Goal: Task Accomplishment & Management: Manage account settings

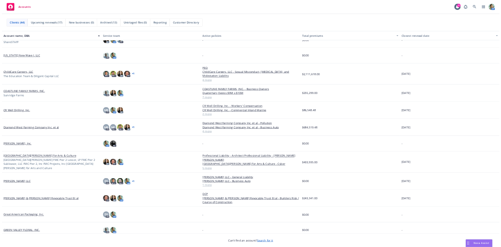
scroll to position [117, 0]
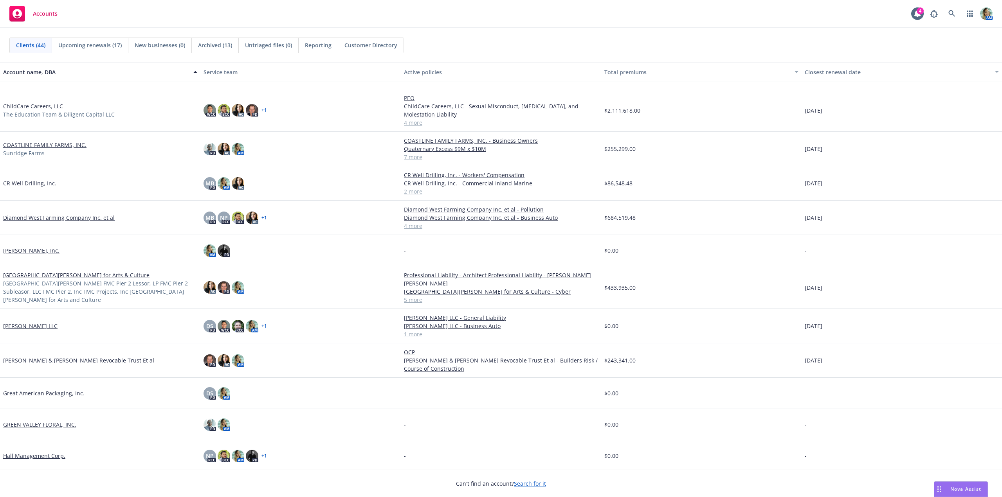
click at [46, 279] on link "[GEOGRAPHIC_DATA][PERSON_NAME] for Arts & Culture" at bounding box center [76, 275] width 146 height 8
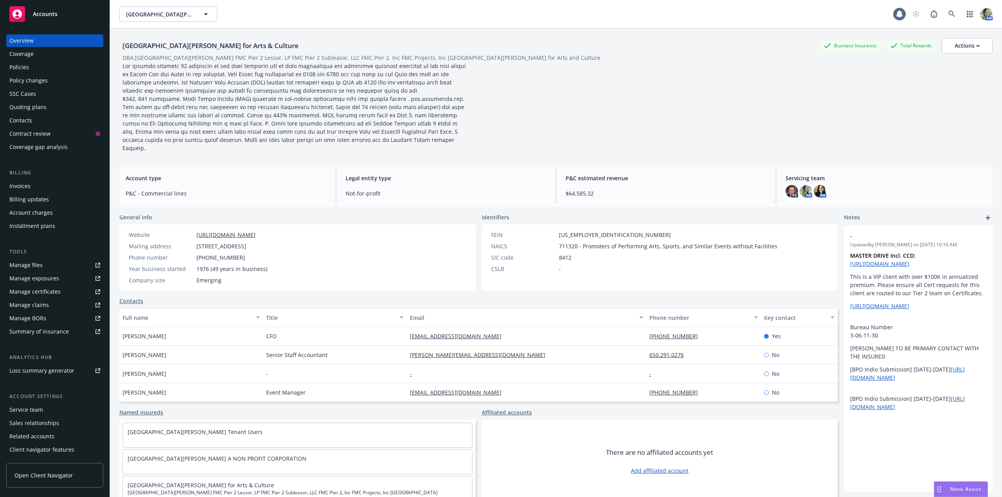
click at [34, 266] on div "Manage files" at bounding box center [25, 265] width 33 height 13
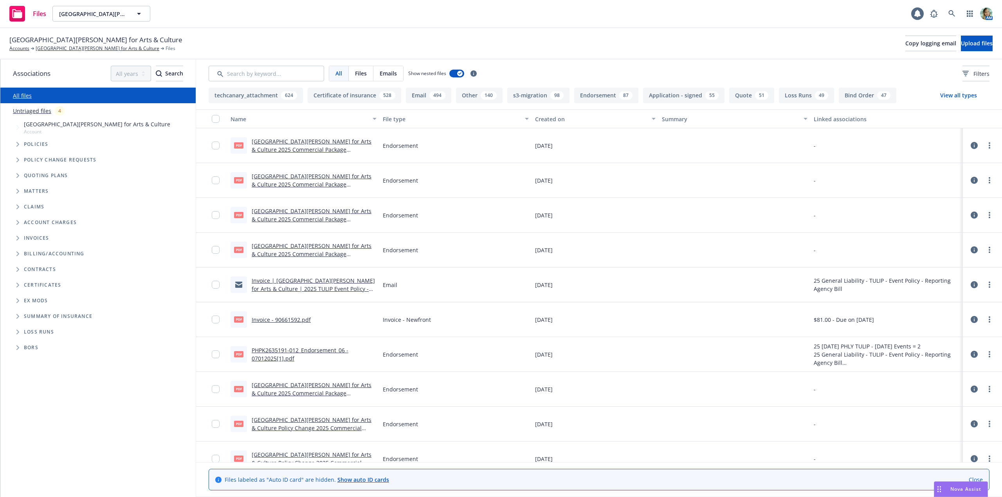
click at [32, 111] on link "Untriaged files" at bounding box center [32, 111] width 38 height 8
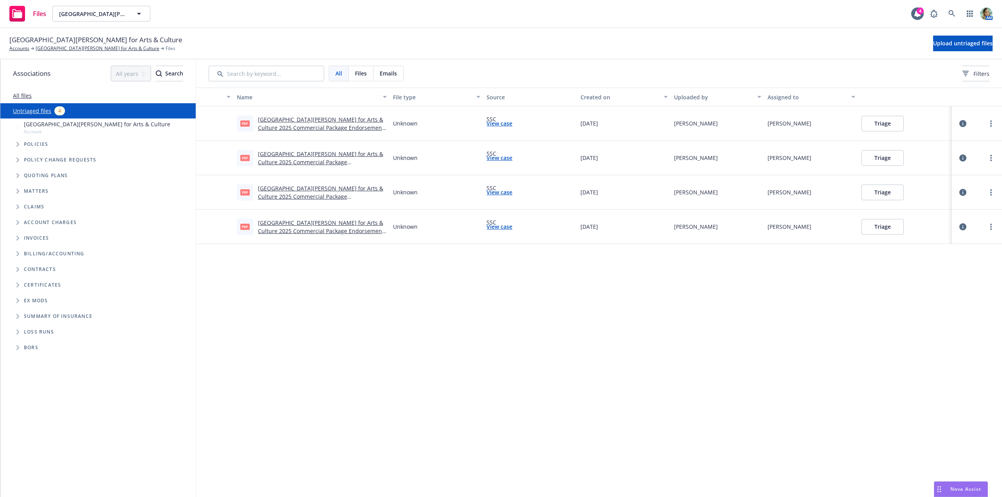
click at [889, 125] on button "Triage" at bounding box center [882, 124] width 42 height 16
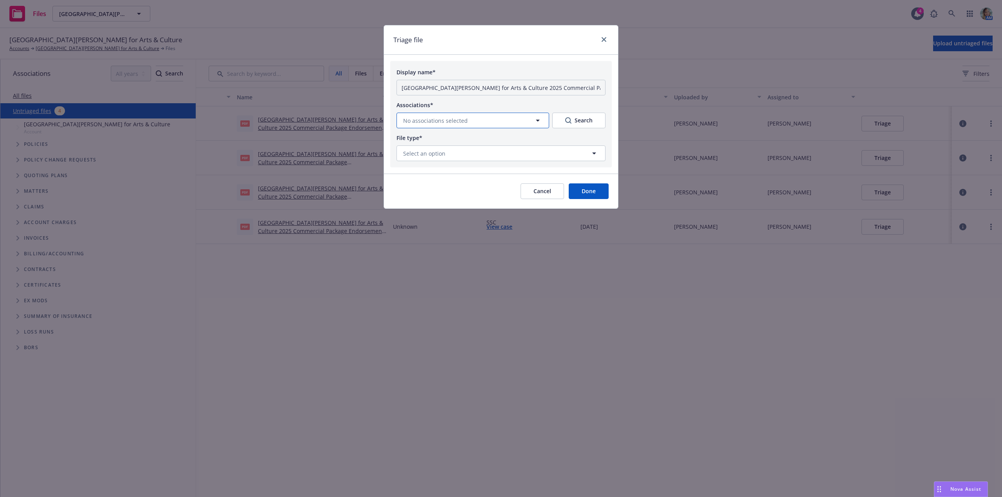
click at [420, 121] on span "No associations selected" at bounding box center [435, 121] width 65 height 8
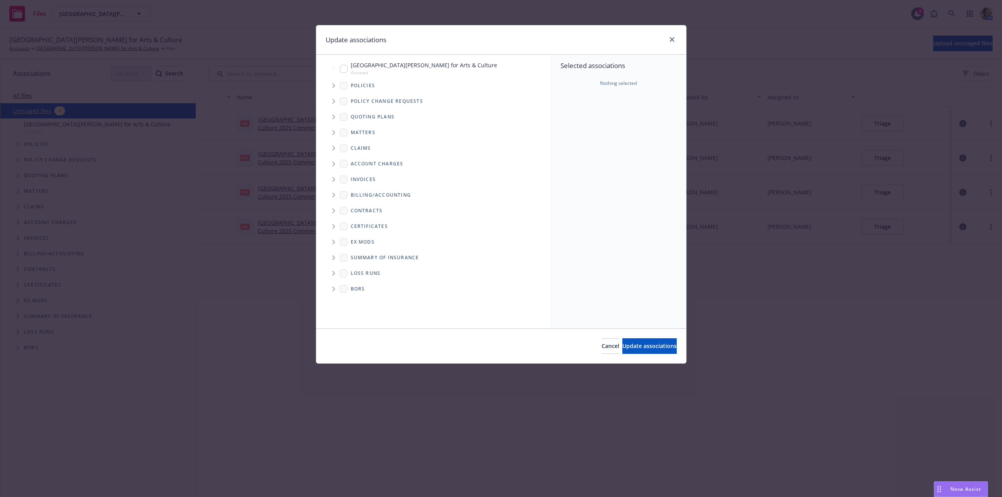
drag, startPoint x: 343, startPoint y: 70, endPoint x: 496, endPoint y: 169, distance: 182.4
click at [344, 70] on input "Tree Example" at bounding box center [344, 69] width 8 height 8
checkbox input "true"
drag, startPoint x: 621, startPoint y: 348, endPoint x: 602, endPoint y: 324, distance: 30.6
click at [622, 347] on span "Update associations" at bounding box center [649, 345] width 54 height 7
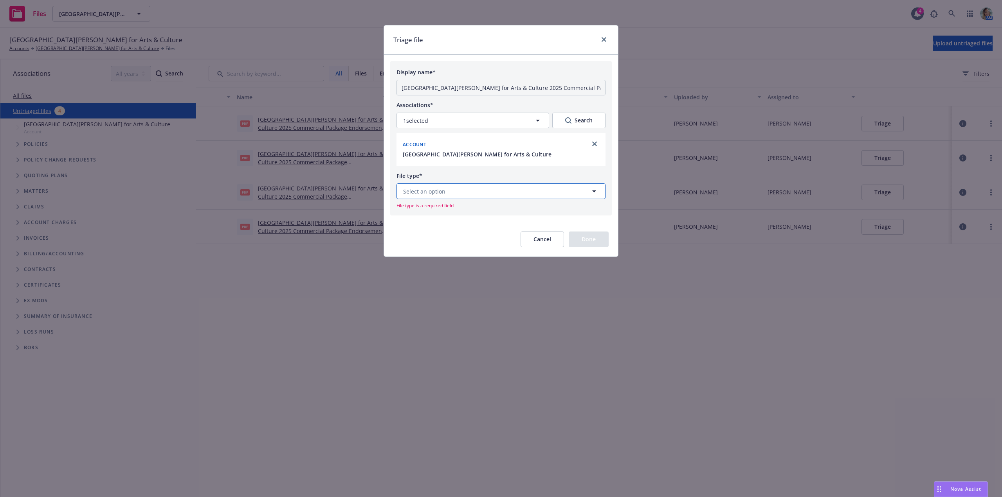
click at [452, 193] on button "Select an option" at bounding box center [500, 192] width 209 height 16
type input "end"
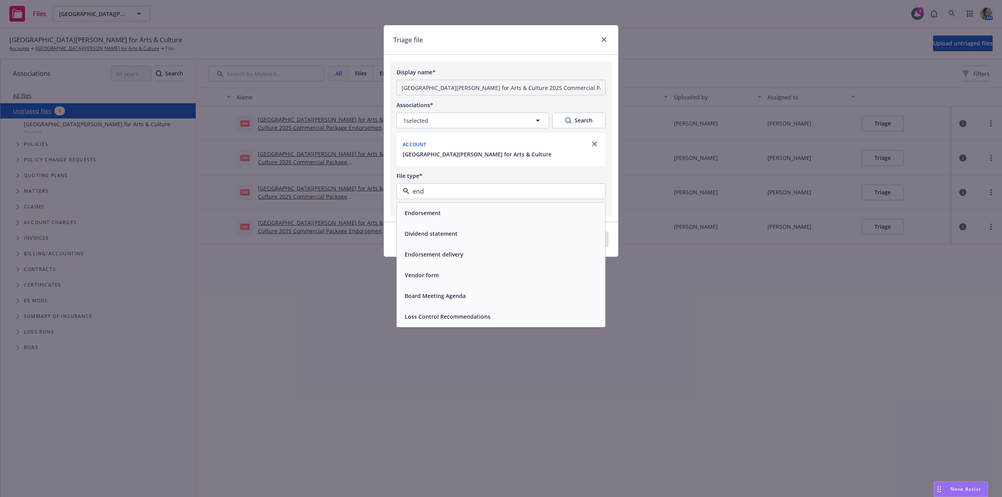
click at [450, 209] on div "Endorsement" at bounding box center [500, 212] width 199 height 11
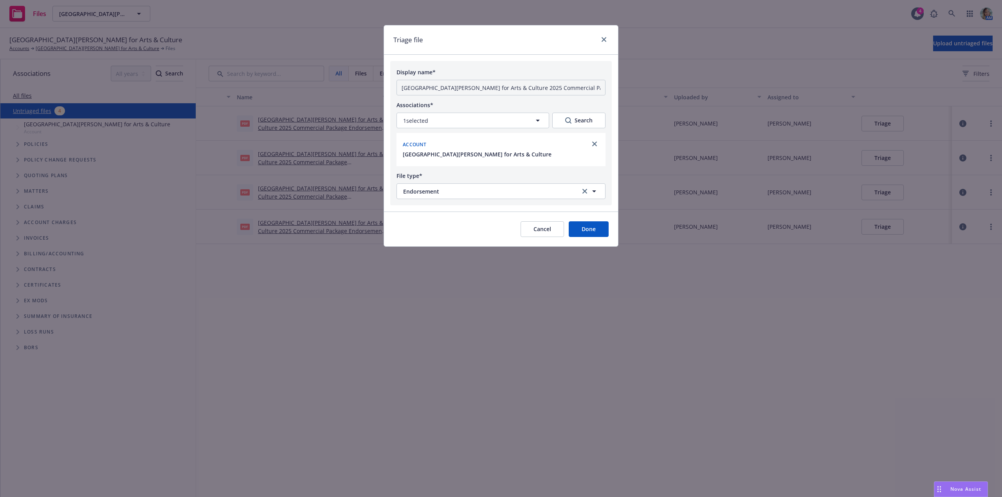
click at [581, 228] on button "Done" at bounding box center [589, 229] width 40 height 16
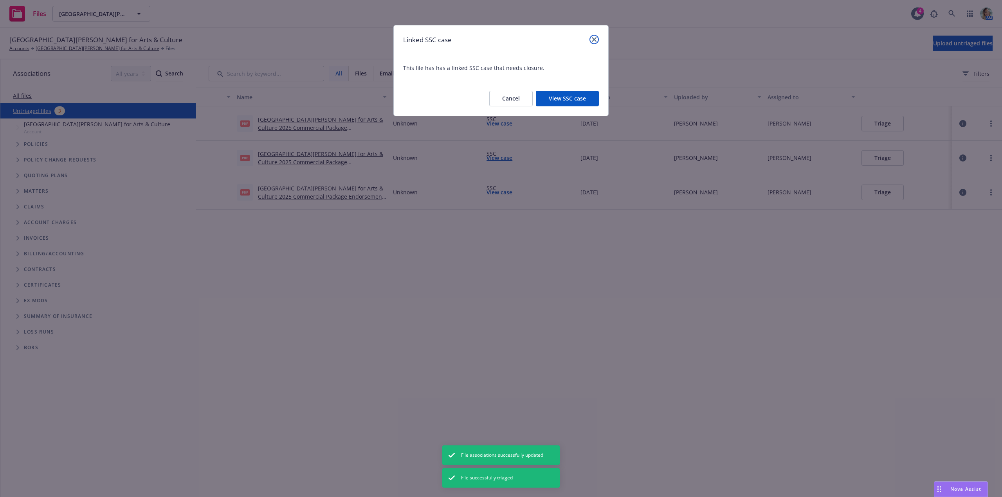
click at [594, 41] on icon "close" at bounding box center [594, 39] width 5 height 5
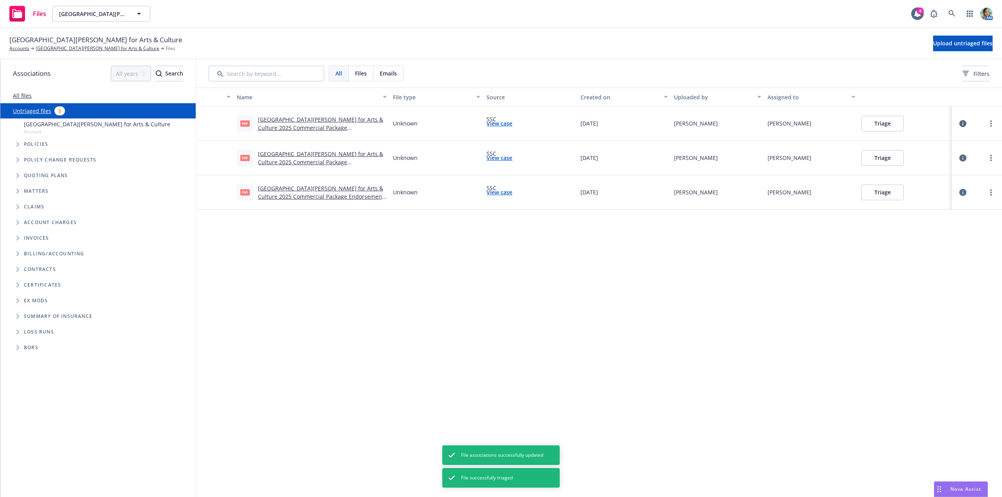
click at [890, 125] on button "Triage" at bounding box center [882, 124] width 42 height 16
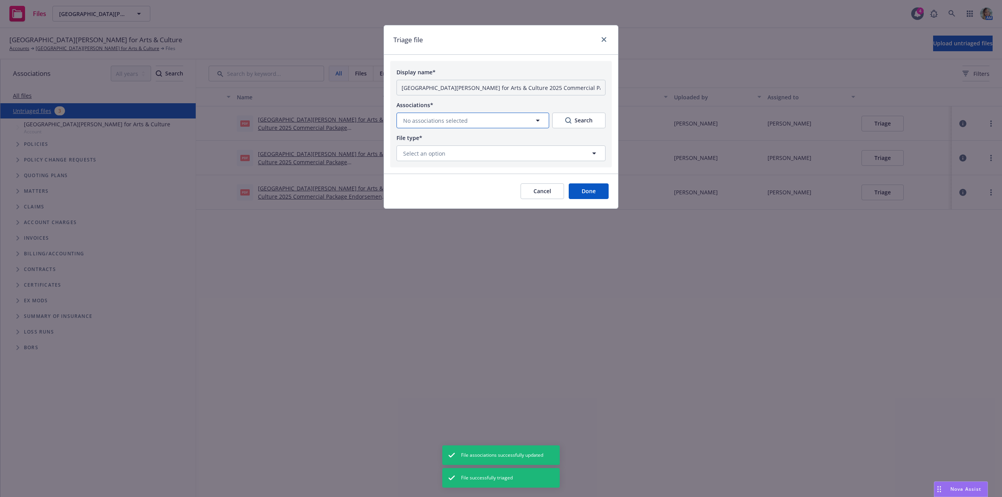
click at [452, 117] on span "No associations selected" at bounding box center [435, 121] width 65 height 8
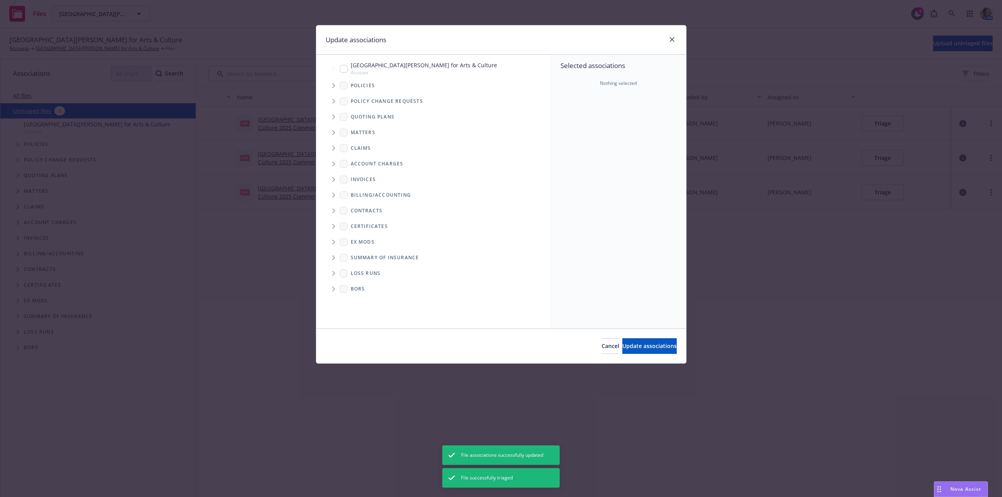
click at [342, 72] on input "Tree Example" at bounding box center [344, 69] width 8 height 8
checkbox input "true"
click at [640, 345] on span "Update associations" at bounding box center [649, 345] width 54 height 7
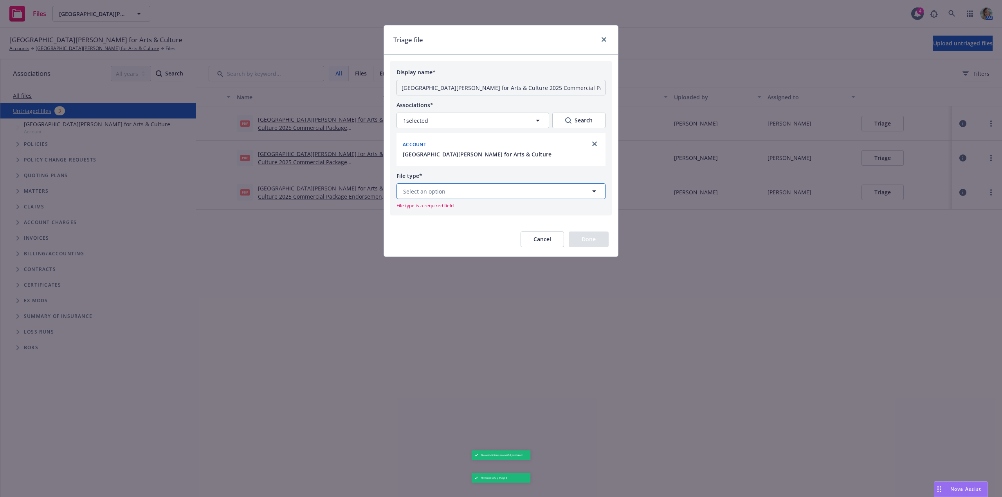
click at [498, 194] on button "Select an option" at bounding box center [500, 192] width 209 height 16
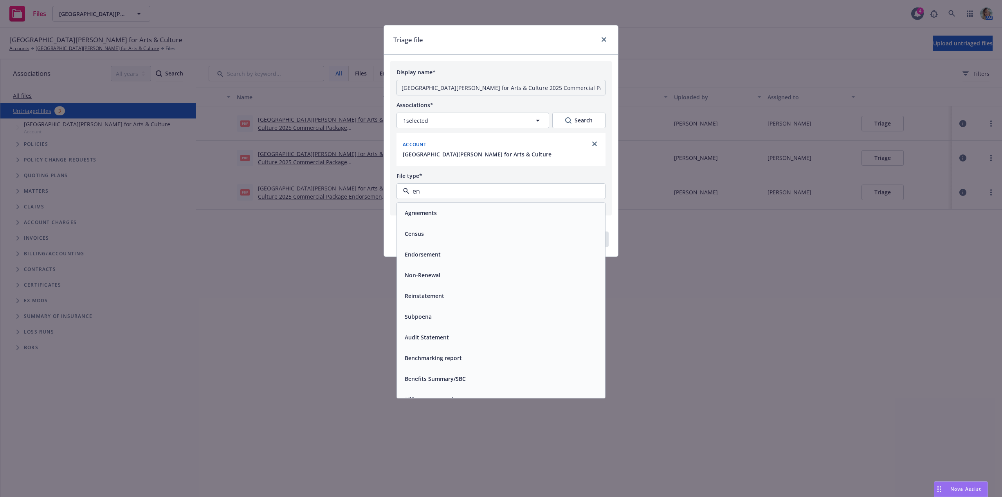
type input "end"
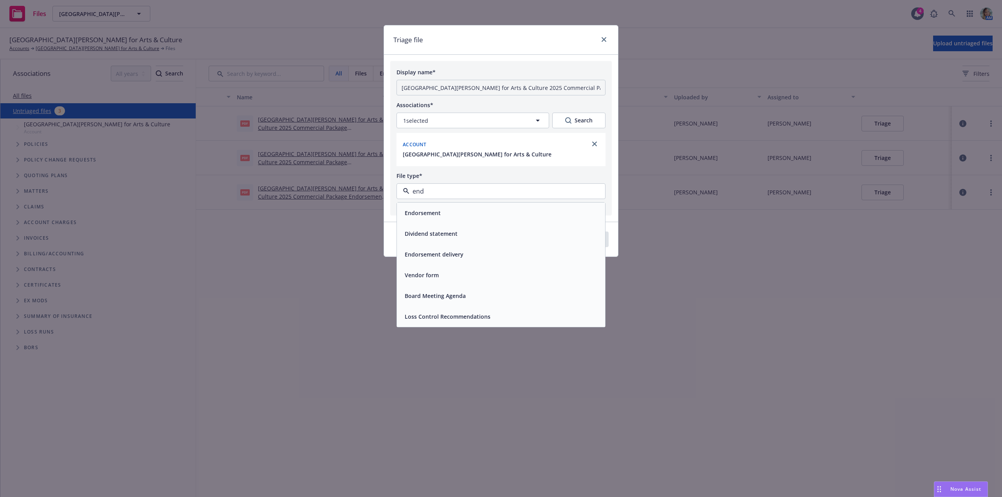
click at [492, 211] on div "Endorsement" at bounding box center [500, 212] width 199 height 11
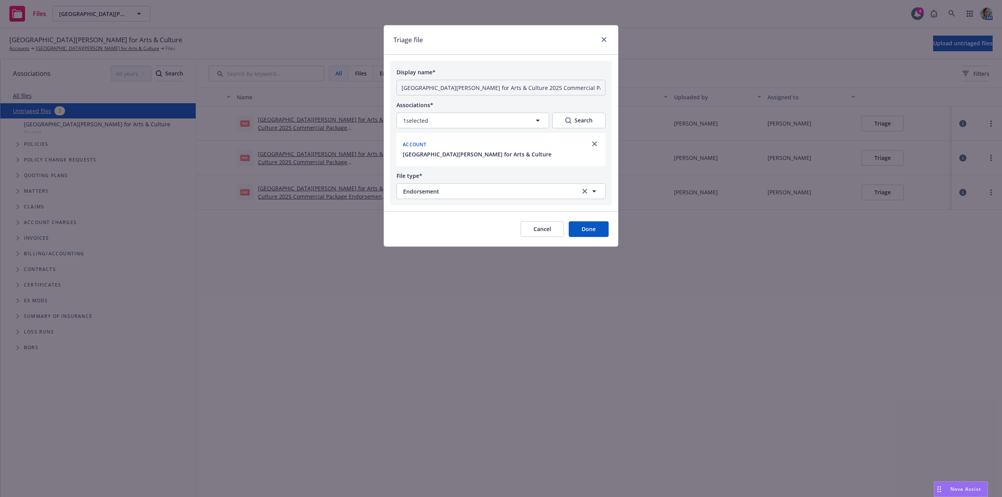
click at [588, 236] on button "Done" at bounding box center [589, 229] width 40 height 16
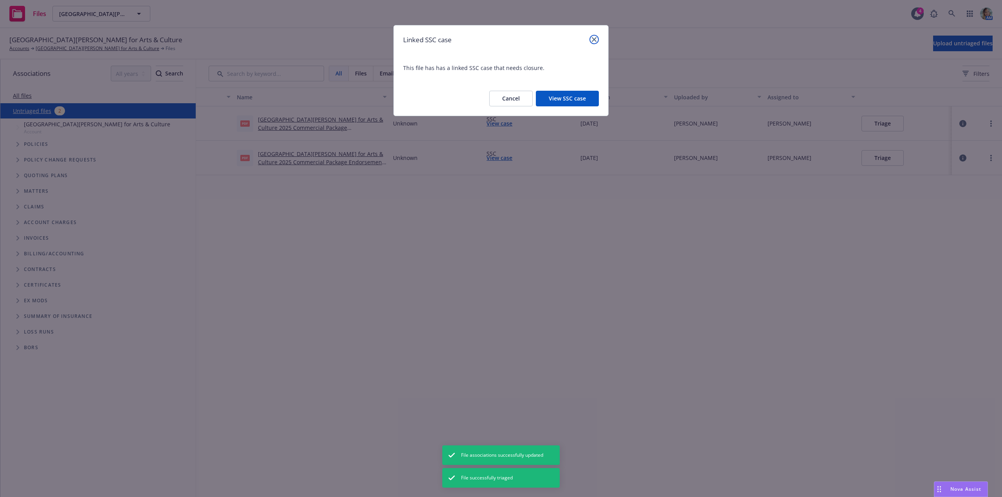
click at [594, 37] on icon "close" at bounding box center [594, 39] width 5 height 5
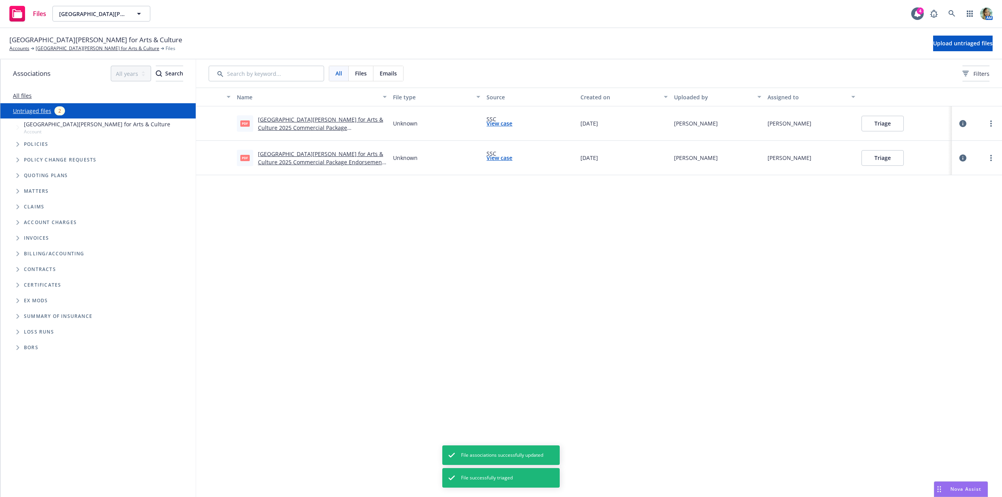
click at [880, 126] on button "Triage" at bounding box center [882, 124] width 42 height 16
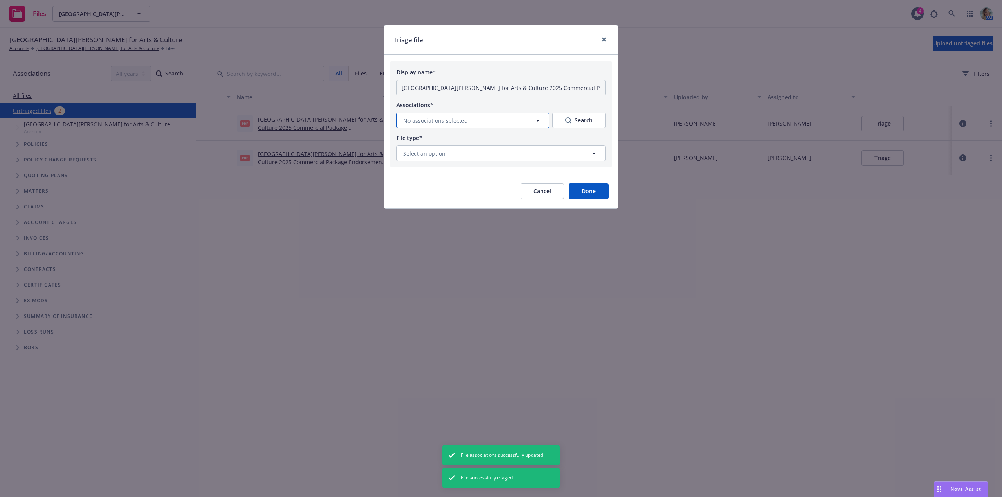
click at [457, 125] on button "No associations selected" at bounding box center [472, 121] width 153 height 16
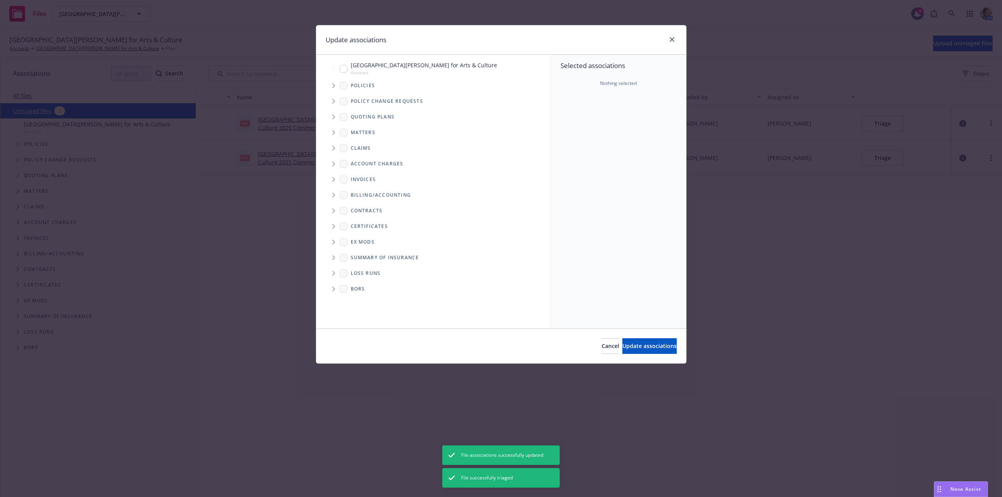
drag, startPoint x: 347, startPoint y: 72, endPoint x: 413, endPoint y: 113, distance: 78.2
click at [347, 71] on input "Tree Example" at bounding box center [344, 69] width 8 height 8
checkbox input "true"
click at [651, 343] on span "Update associations" at bounding box center [649, 345] width 54 height 7
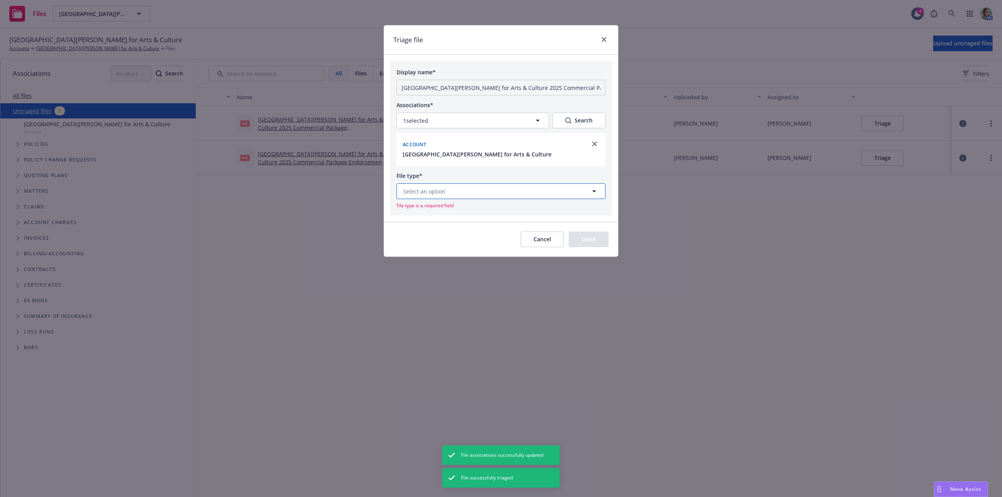
click at [551, 188] on button "Select an option" at bounding box center [500, 192] width 209 height 16
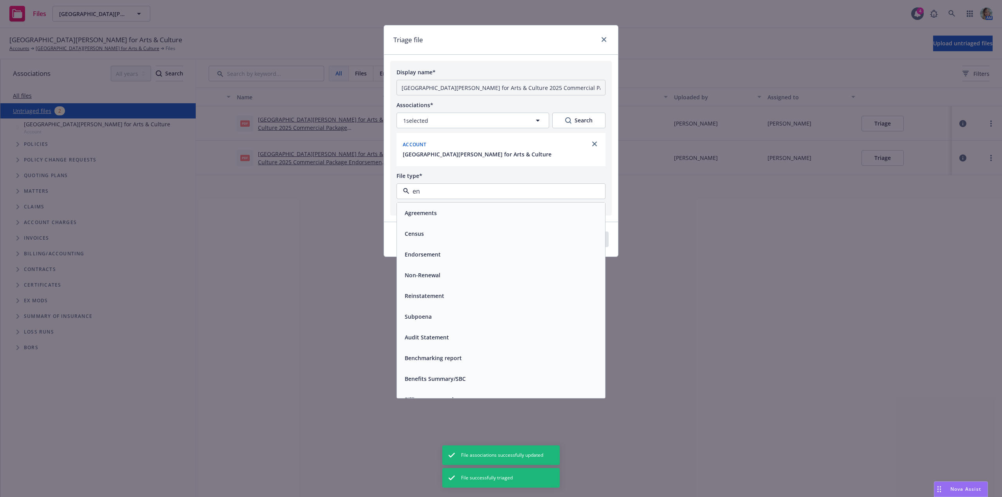
type input "end"
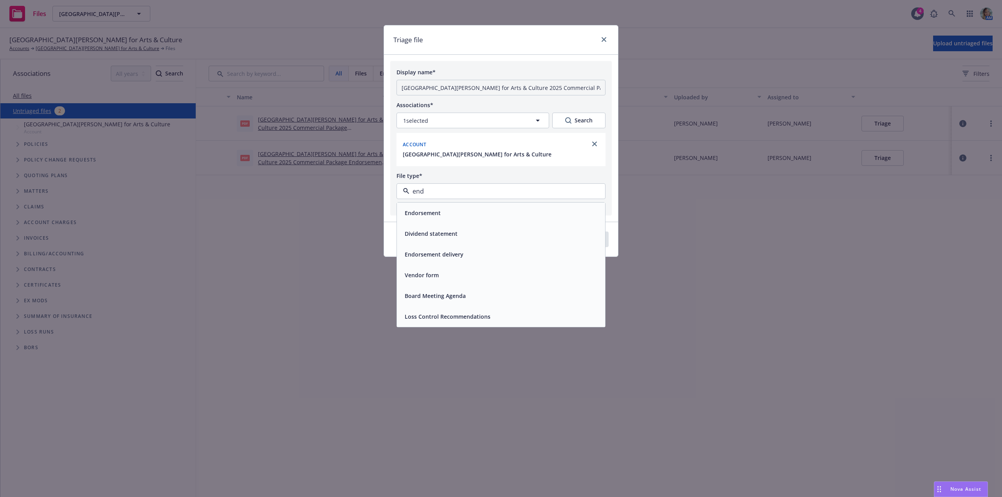
click at [507, 214] on div "Endorsement" at bounding box center [500, 212] width 199 height 11
click at [576, 232] on button "Done" at bounding box center [589, 229] width 40 height 16
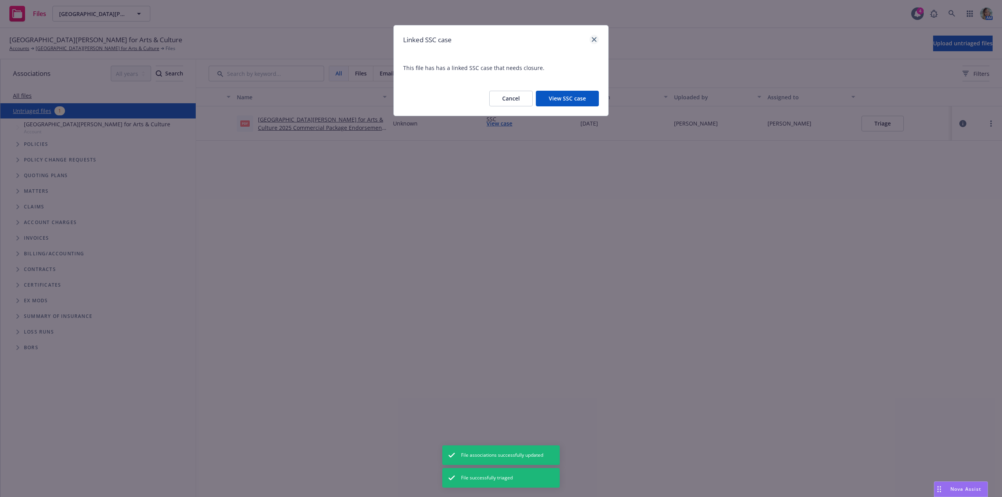
click at [598, 37] on div at bounding box center [592, 40] width 13 height 10
drag, startPoint x: 595, startPoint y: 40, endPoint x: 605, endPoint y: 43, distance: 10.9
click at [596, 41] on icon "close" at bounding box center [594, 39] width 5 height 5
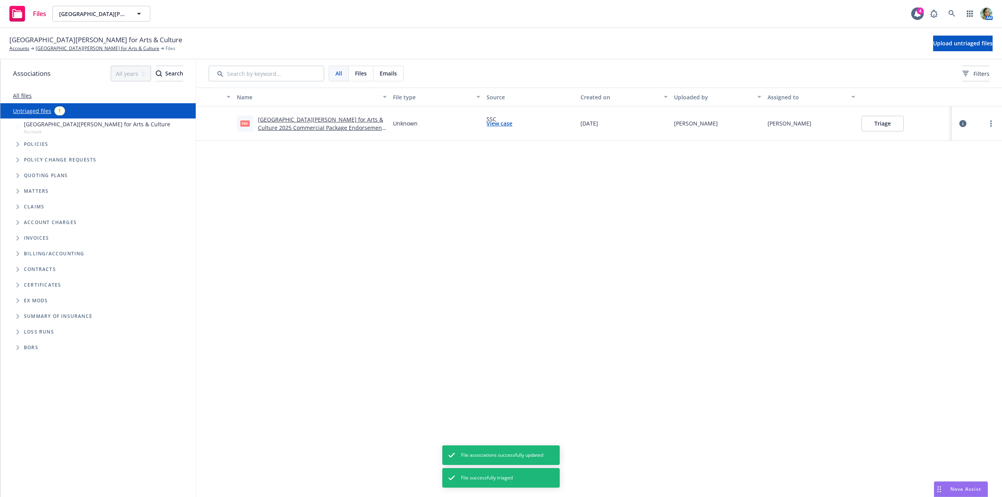
click at [873, 125] on button "Triage" at bounding box center [882, 124] width 42 height 16
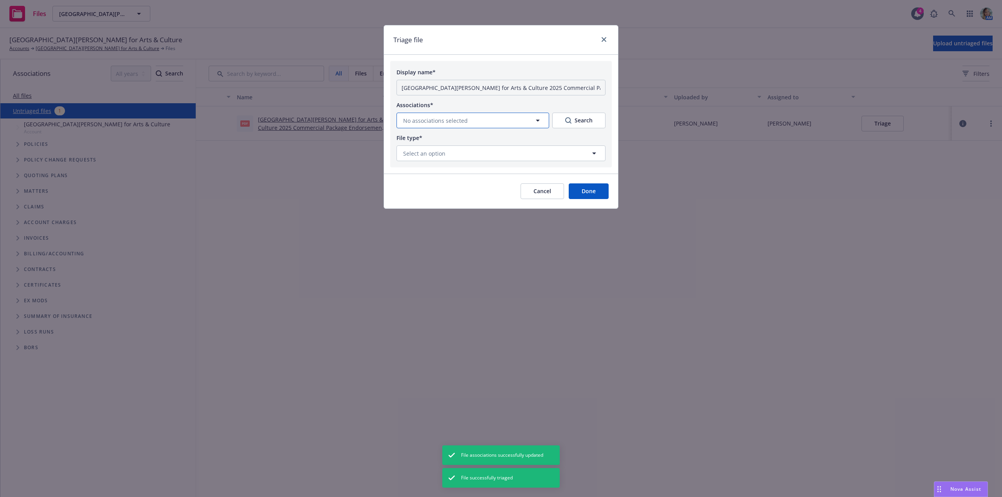
click at [471, 119] on button "No associations selected" at bounding box center [472, 121] width 153 height 16
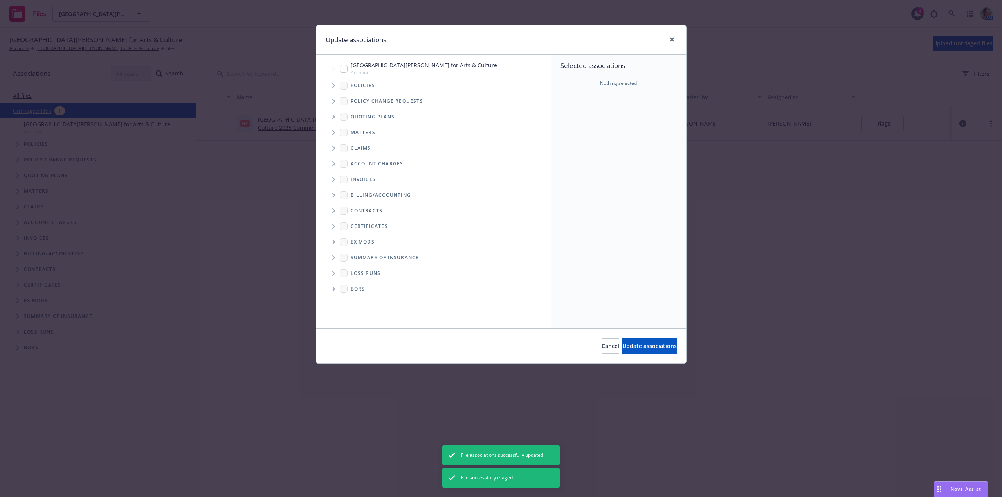
click at [348, 72] on div "Fort Mason Center for Arts & Culture Account" at bounding box center [418, 68] width 157 height 15
checkbox input "true"
click at [653, 344] on span "Update associations" at bounding box center [649, 345] width 54 height 7
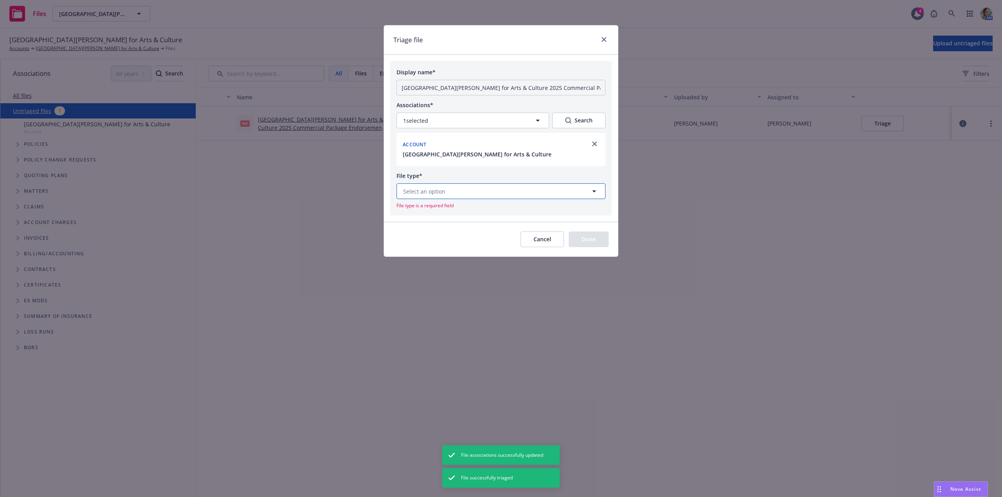
click at [487, 193] on button "Select an option" at bounding box center [500, 192] width 209 height 16
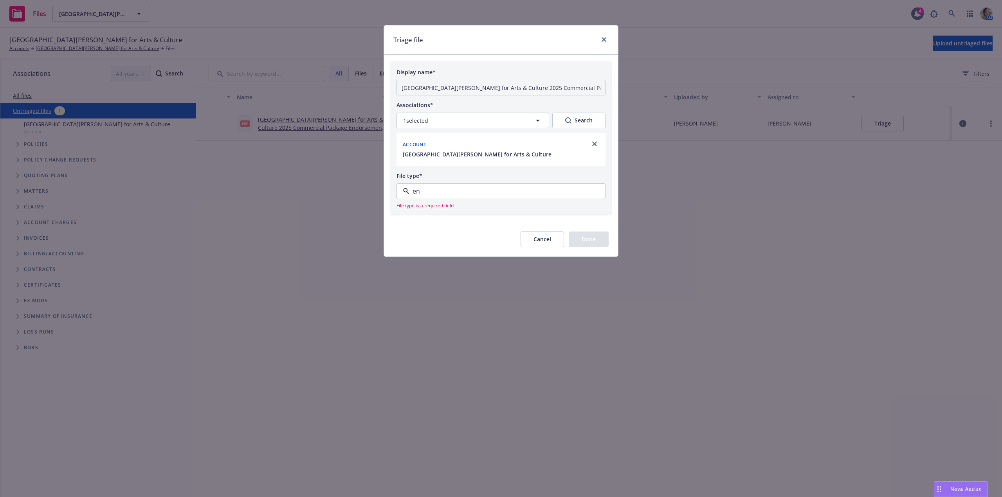
type input "end"
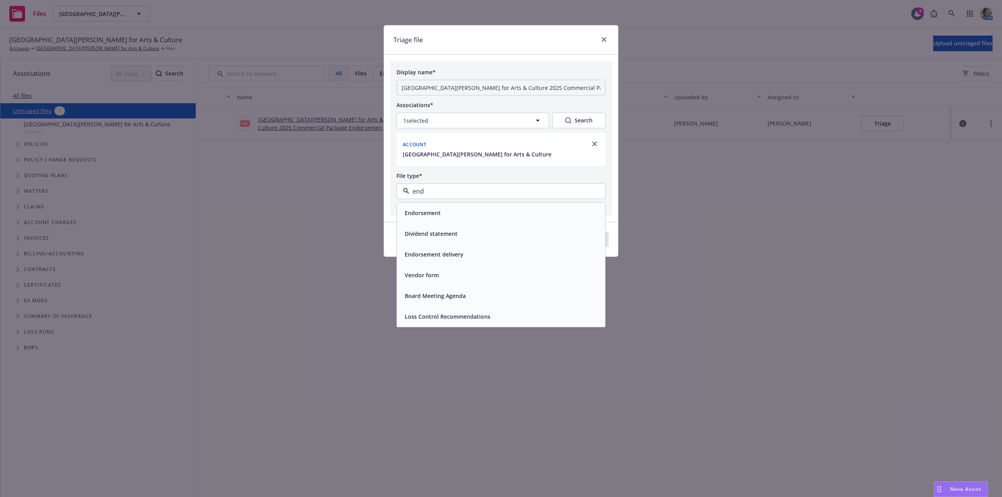
click at [493, 210] on div "Endorsement" at bounding box center [500, 212] width 199 height 11
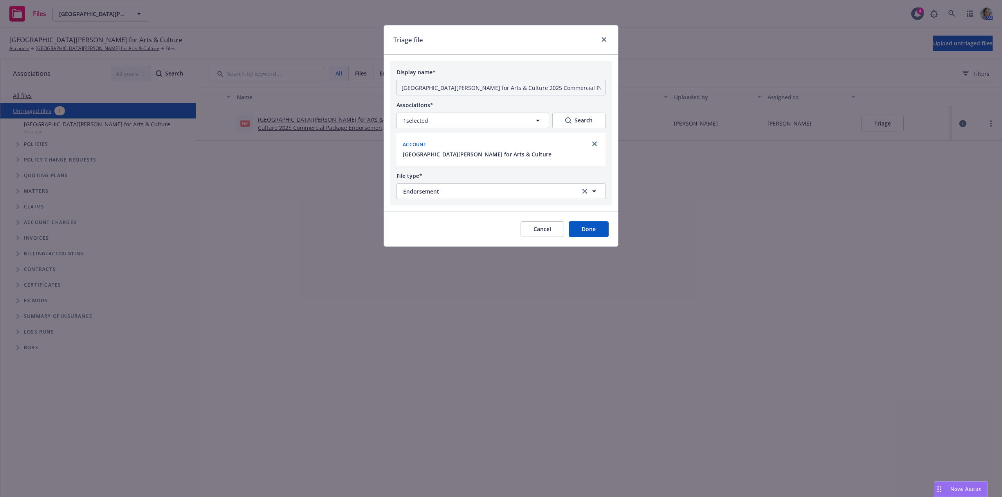
click at [583, 230] on button "Done" at bounding box center [589, 229] width 40 height 16
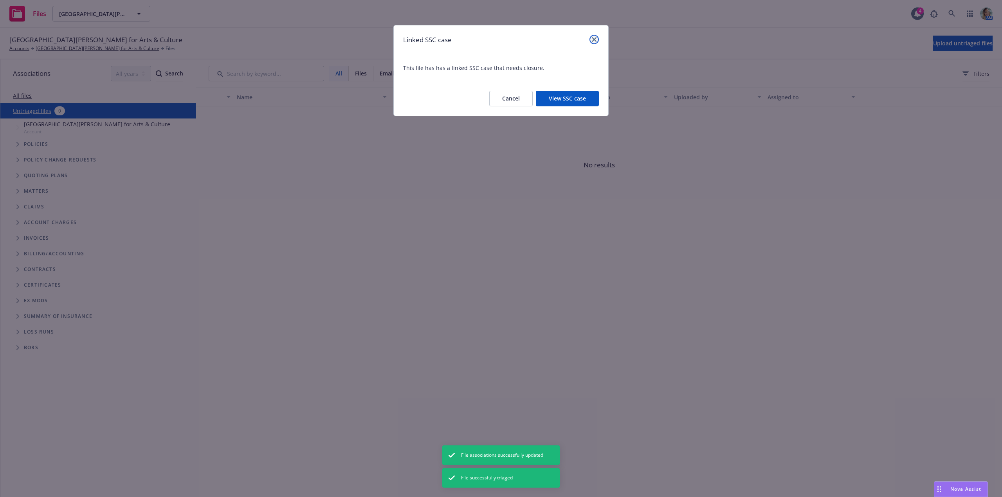
click at [596, 41] on icon "close" at bounding box center [594, 39] width 5 height 5
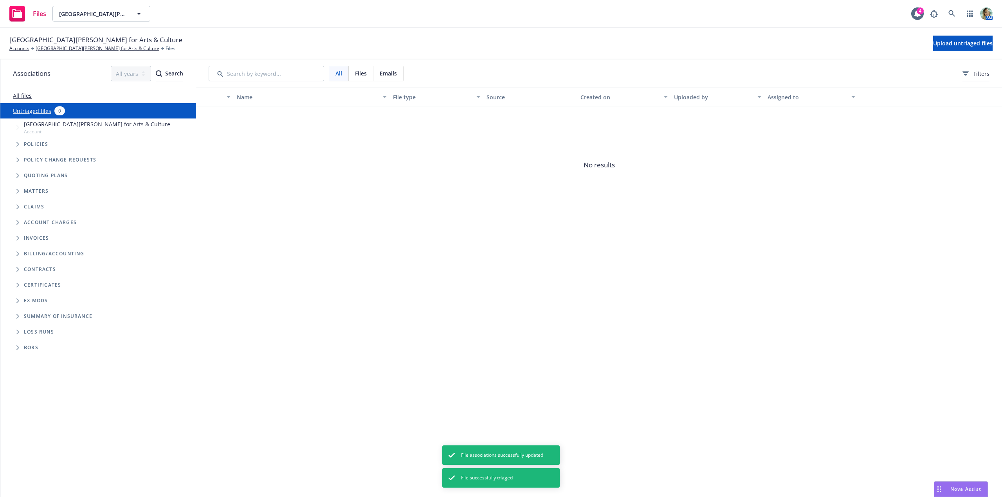
click at [537, 256] on div "Name File type Source Created on Uploaded by Assigned to No results" at bounding box center [599, 293] width 806 height 410
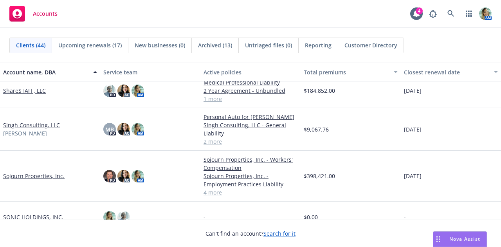
scroll to position [1174, 0]
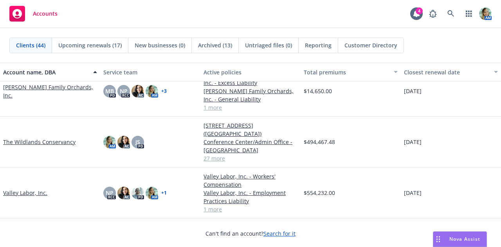
click at [63, 142] on link "The Wildlands Conservancy" at bounding box center [39, 142] width 72 height 8
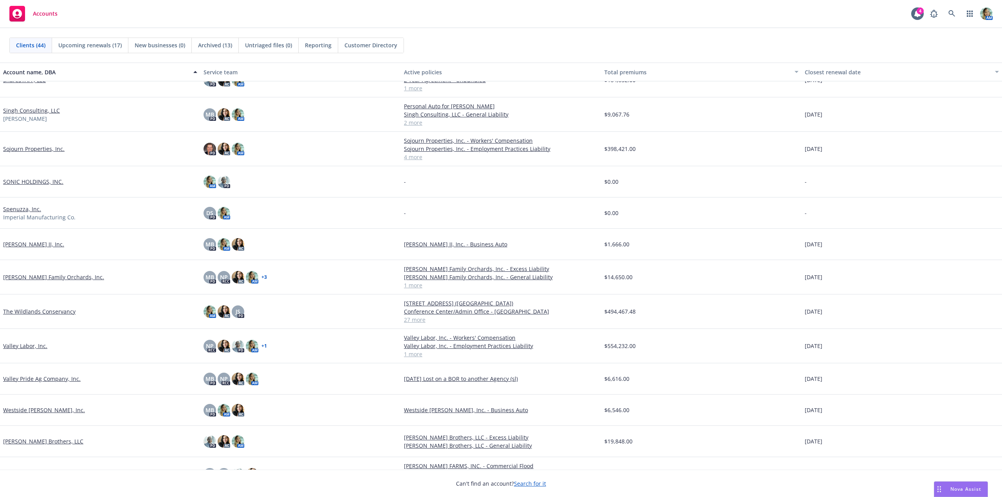
scroll to position [1011, 0]
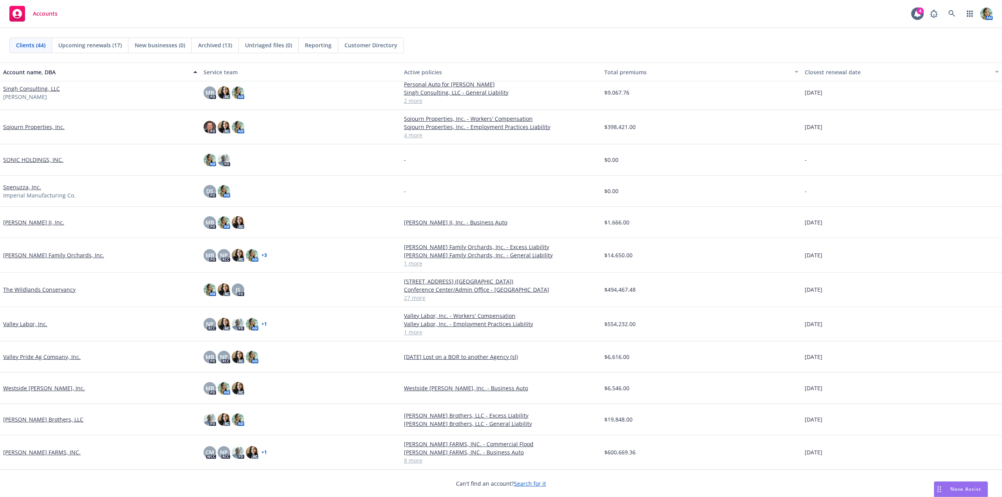
click at [62, 288] on link "The Wildlands Conservancy" at bounding box center [39, 290] width 72 height 8
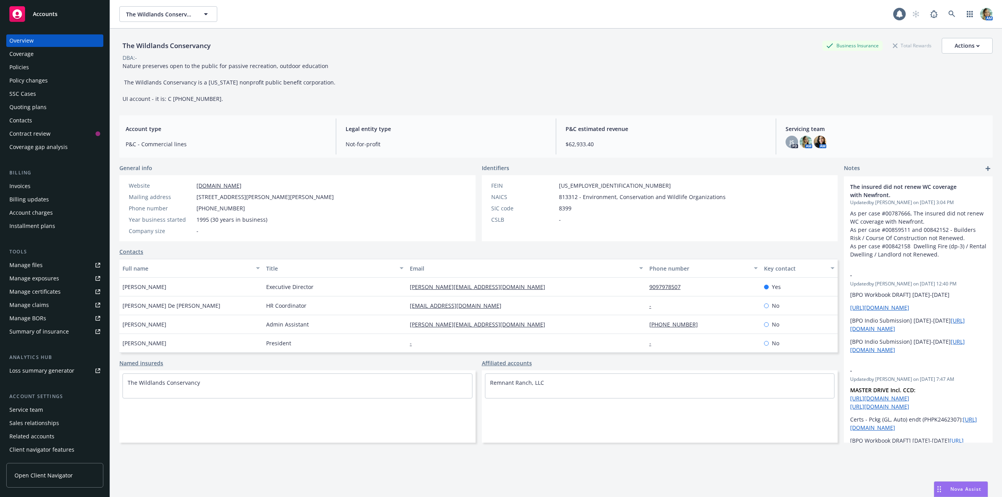
click at [16, 70] on div "Policies" at bounding box center [19, 67] width 20 height 13
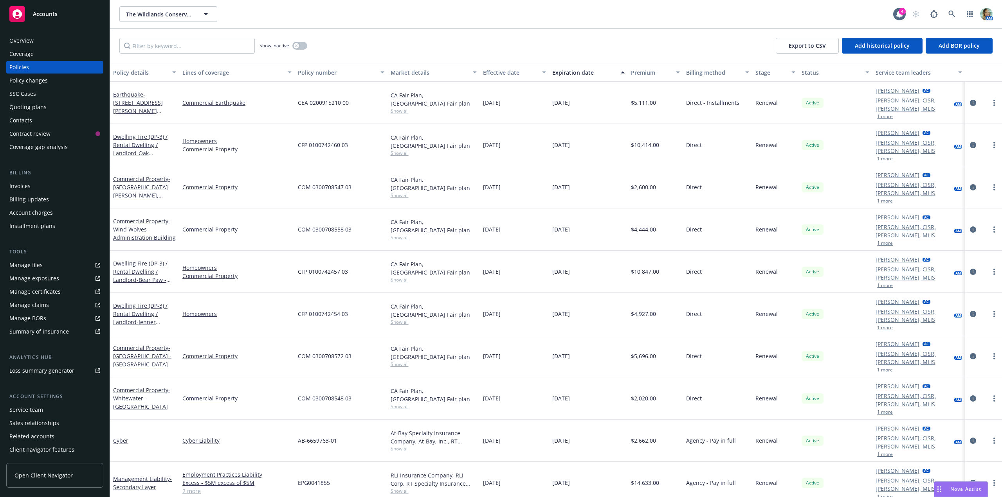
click at [32, 44] on div "Overview" at bounding box center [21, 40] width 24 height 13
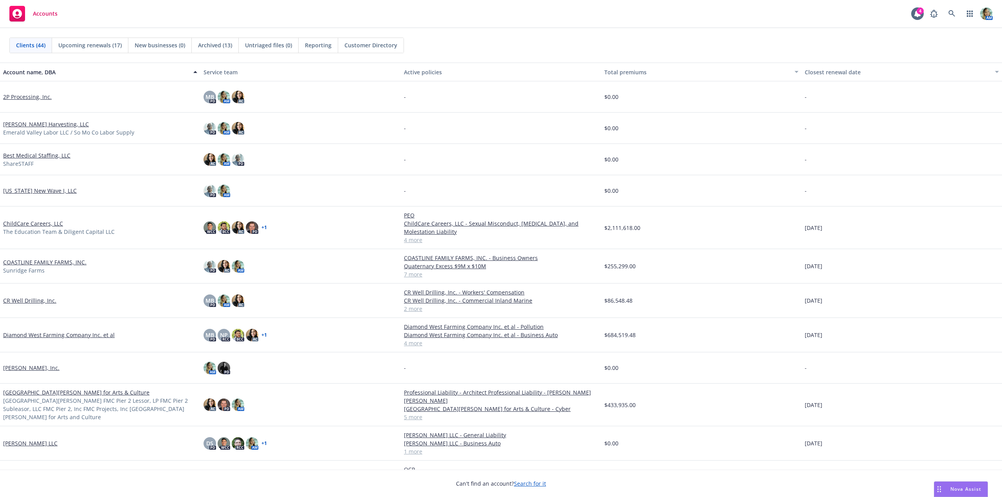
click at [93, 47] on span "Upcoming renewals (17)" at bounding box center [89, 45] width 63 height 8
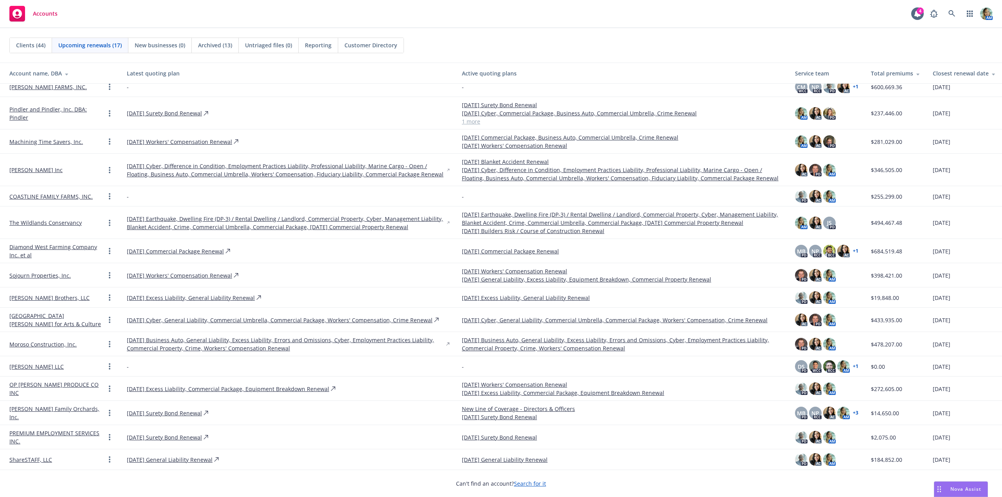
scroll to position [31, 0]
click at [42, 45] on span "Clients (44)" at bounding box center [30, 45] width 29 height 8
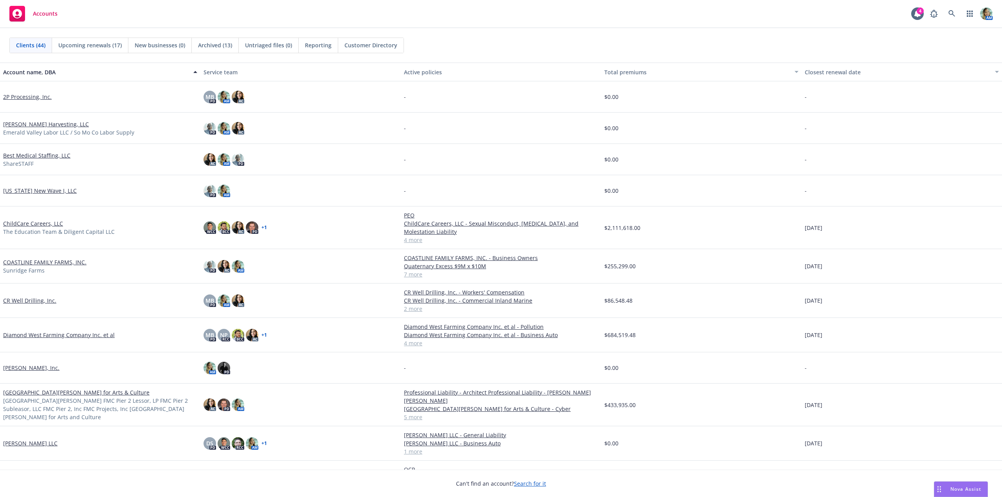
click at [218, 45] on span "Archived (13)" at bounding box center [215, 45] width 34 height 8
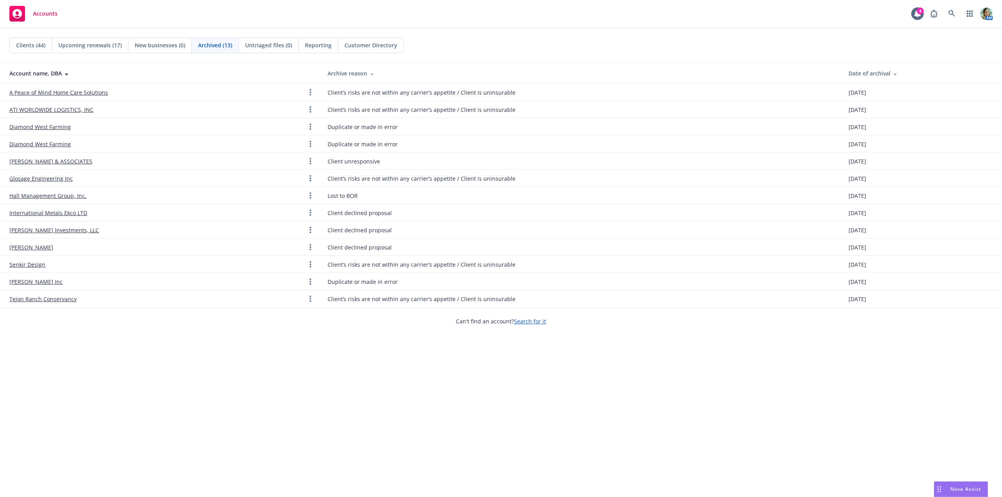
click at [31, 47] on span "Clients (44)" at bounding box center [30, 45] width 29 height 8
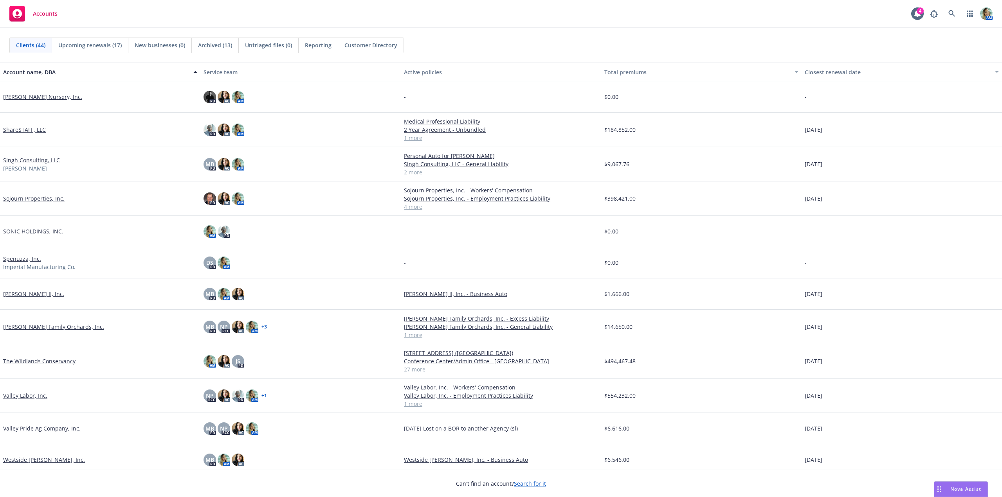
scroll to position [1011, 0]
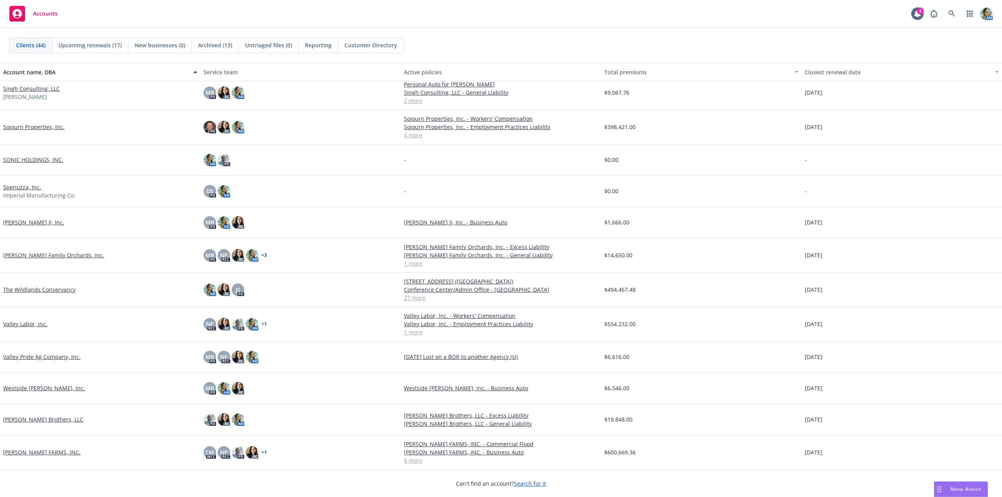
click at [43, 292] on link "The Wildlands Conservancy" at bounding box center [39, 290] width 72 height 8
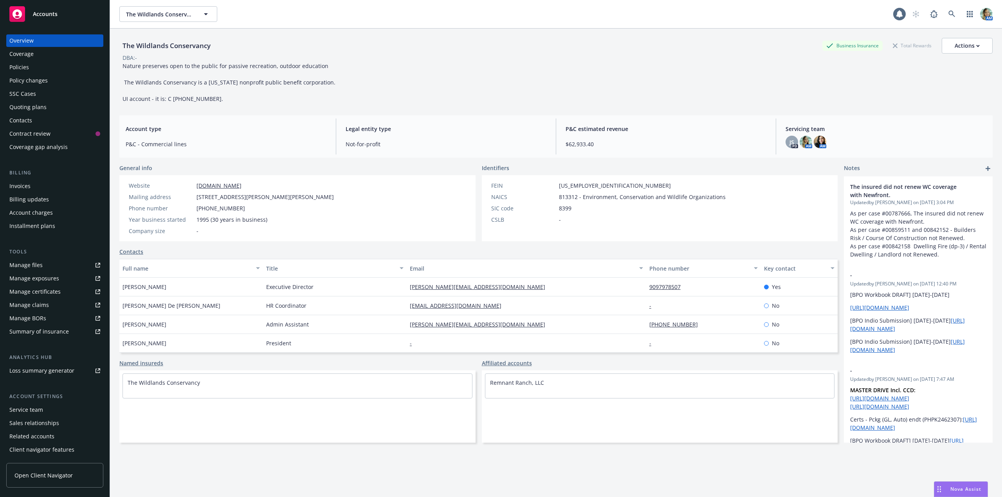
click at [29, 106] on div "Quoting plans" at bounding box center [27, 107] width 37 height 13
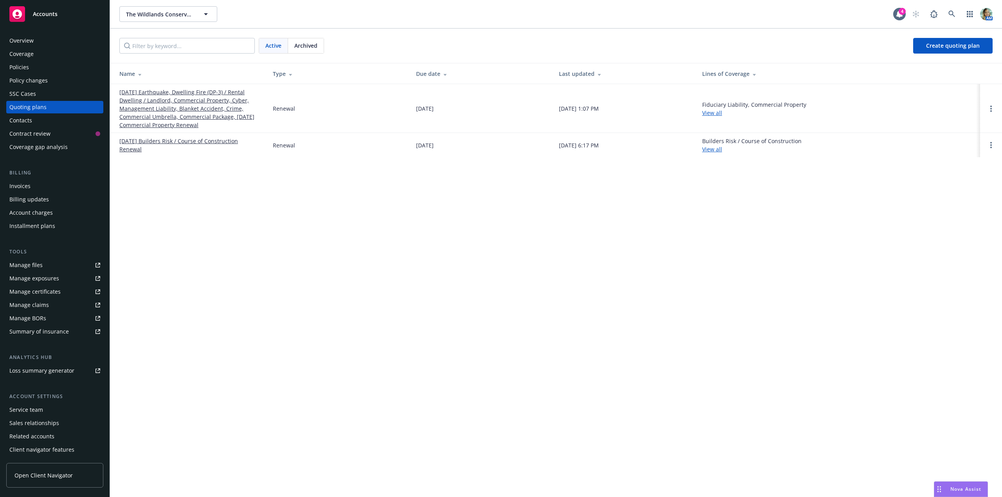
click at [160, 107] on link "[DATE] Earthquake, Dwelling Fire (DP-3) / Rental Dwelling / Landlord, Commercia…" at bounding box center [189, 108] width 141 height 41
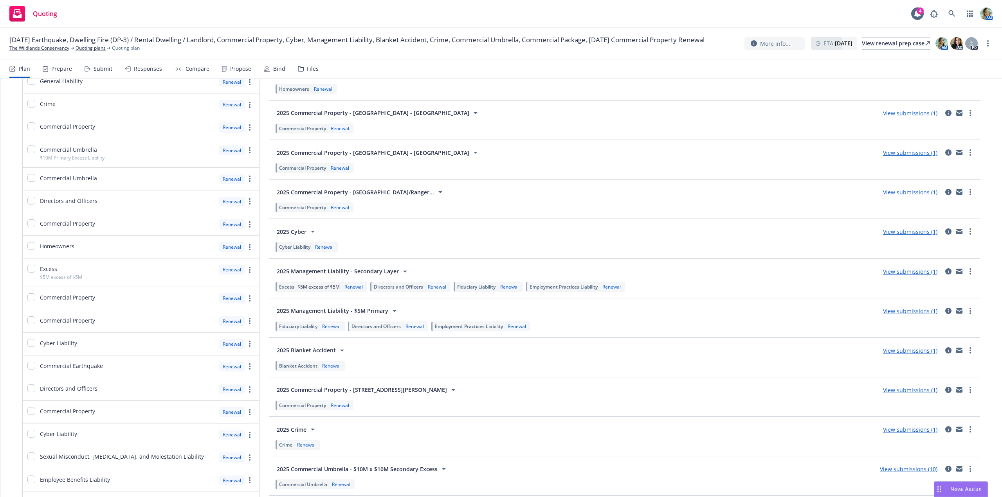
scroll to position [401, 0]
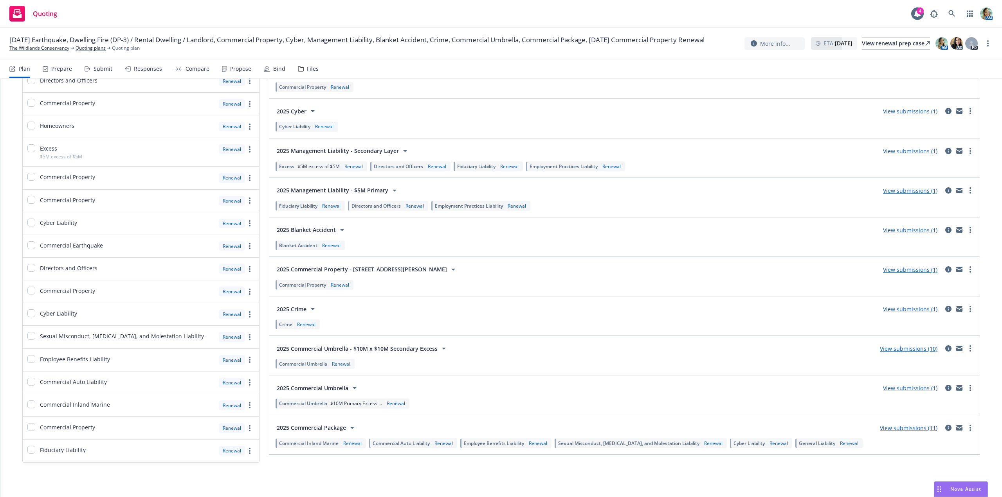
click at [902, 353] on div "View submissions (10)" at bounding box center [908, 348] width 67 height 9
click at [902, 352] on link "View submissions (10)" at bounding box center [909, 348] width 58 height 7
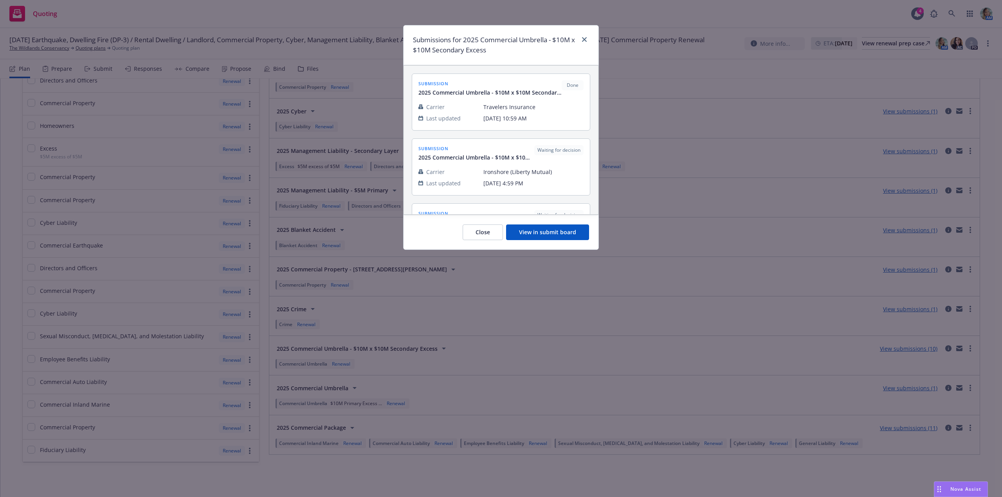
click at [581, 237] on button "View in submit board" at bounding box center [547, 233] width 83 height 16
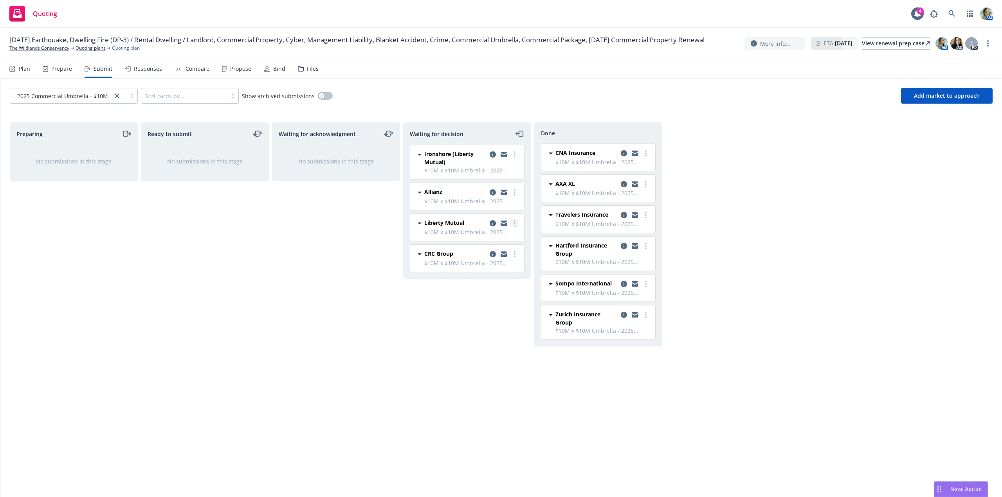
click at [516, 226] on link "more" at bounding box center [514, 223] width 9 height 9
click at [480, 287] on span "Add declined decision" at bounding box center [479, 285] width 77 height 7
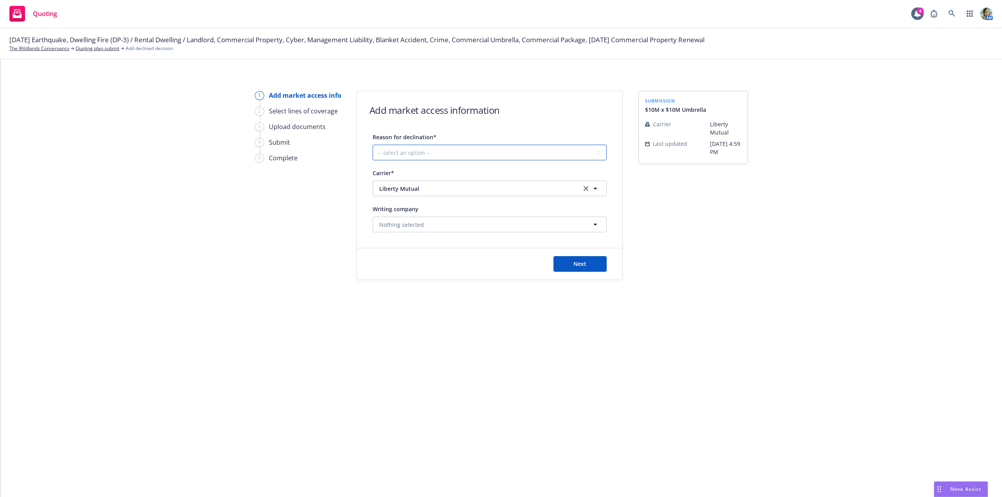
click at [426, 155] on select "-- select an option -- Cannot compete with other markets Carrier non-renewed Ca…" at bounding box center [489, 153] width 234 height 16
select select "OTHER"
click at [372, 145] on select "-- select an option -- Cannot compete with other markets Carrier non-renewed Ca…" at bounding box center [489, 153] width 234 height 16
click at [572, 256] on button "Next" at bounding box center [579, 264] width 53 height 16
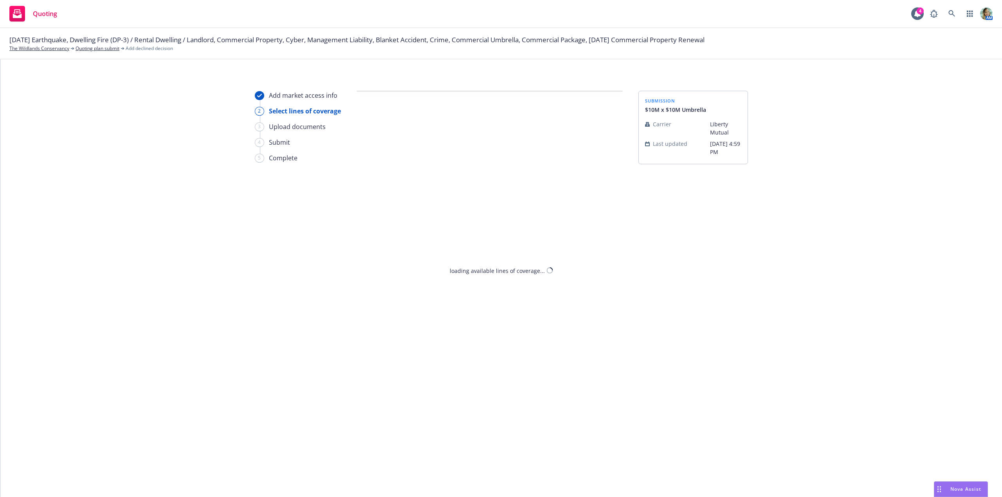
select select "OTHER"
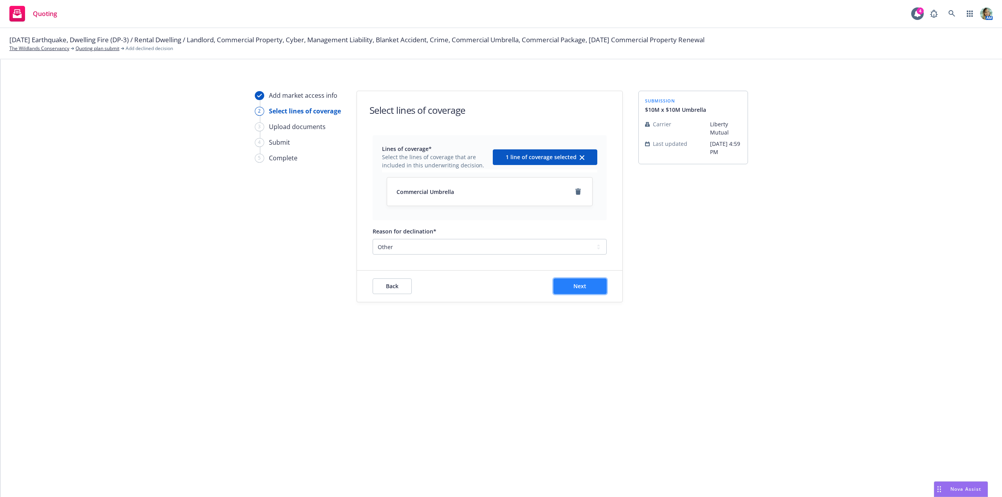
click at [572, 284] on button "Next" at bounding box center [579, 287] width 53 height 16
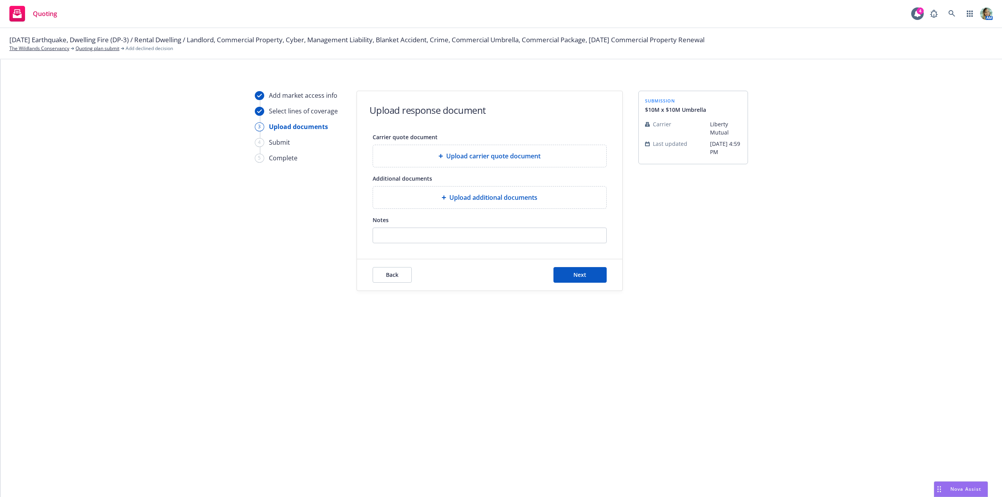
click at [572, 284] on div "Back Next" at bounding box center [489, 274] width 265 height 31
click at [573, 280] on button "Next" at bounding box center [579, 275] width 53 height 16
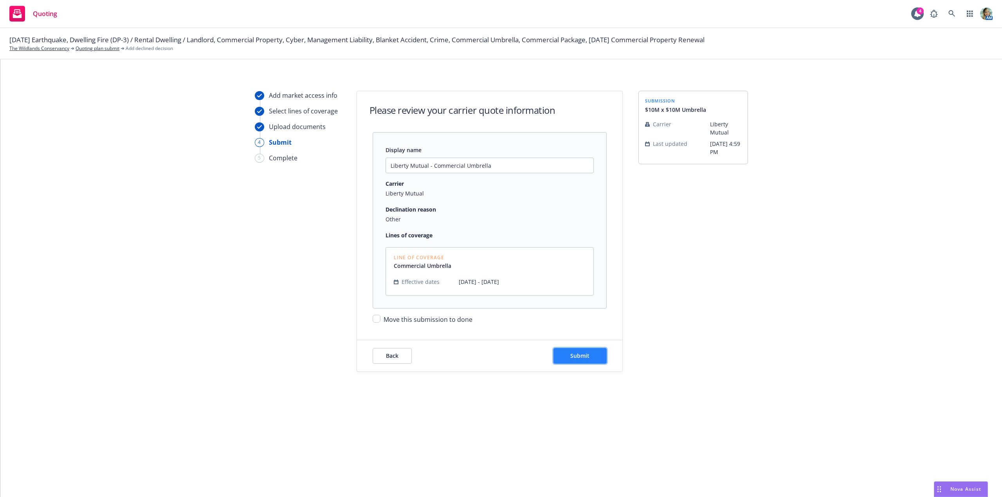
click at [565, 353] on button "Submit" at bounding box center [579, 356] width 53 height 16
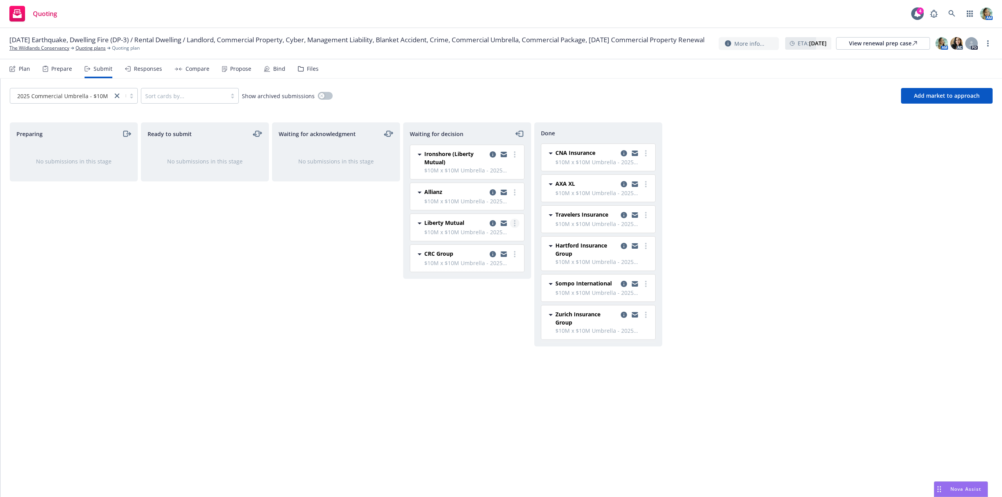
click at [514, 221] on circle "more" at bounding box center [515, 221] width 2 height 2
click at [497, 253] on link "Move to done" at bounding box center [480, 255] width 78 height 16
click at [439, 306] on div "Waiting for decision Ironshore (Liberty Mutual) $10M x $10M Umbrella - 2025 Com…" at bounding box center [467, 301] width 128 height 358
click at [313, 70] on div "Files" at bounding box center [313, 69] width 12 height 6
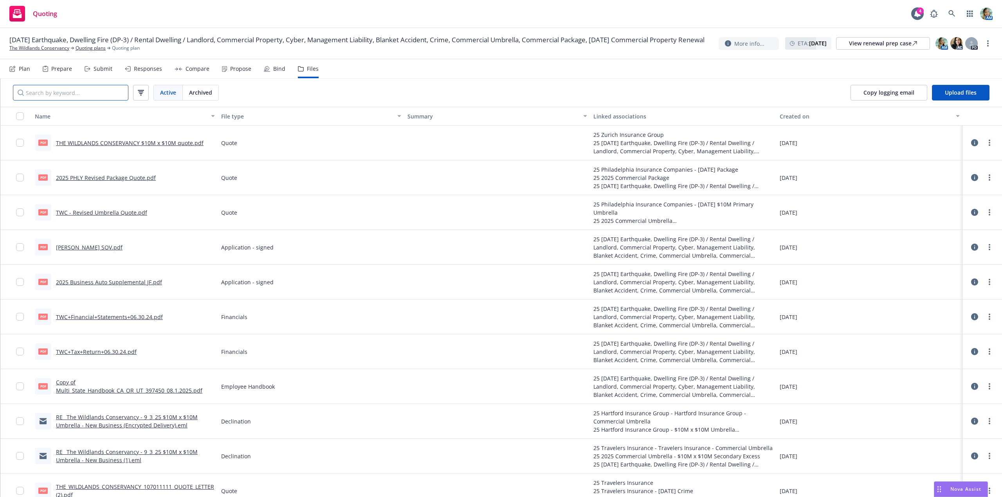
click at [103, 90] on input "Search by keyword..." at bounding box center [70, 93] width 115 height 16
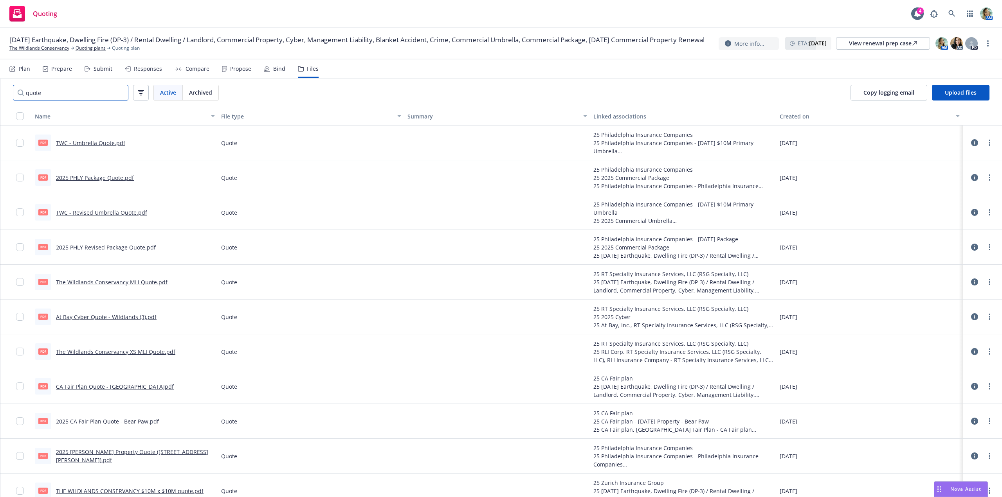
drag, startPoint x: 45, startPoint y: 92, endPoint x: 23, endPoint y: 94, distance: 21.6
click at [23, 94] on input "quote" at bounding box center [70, 93] width 115 height 16
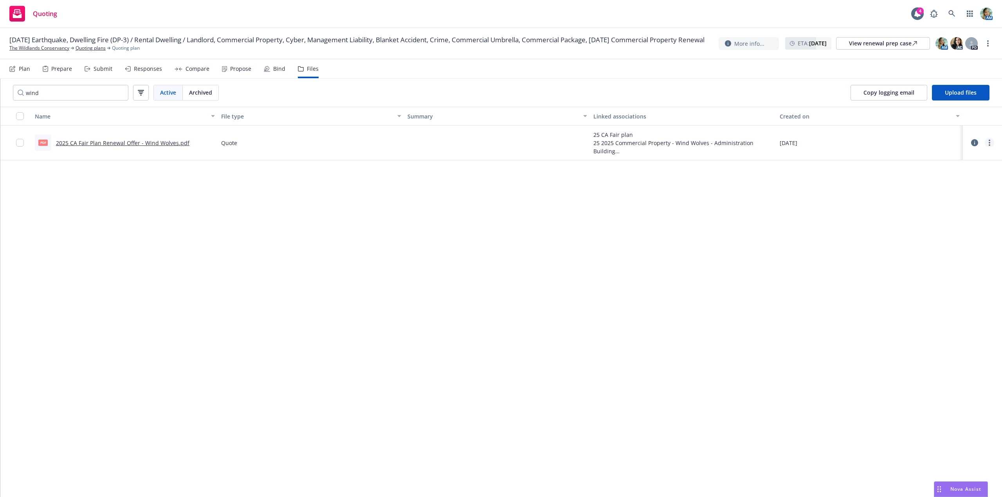
click at [986, 144] on link "more" at bounding box center [988, 142] width 9 height 9
click at [955, 174] on link "Download" at bounding box center [955, 175] width 78 height 16
drag, startPoint x: 57, startPoint y: 93, endPoint x: 11, endPoint y: 93, distance: 46.6
click at [11, 93] on div "wind Active Archived" at bounding box center [115, 93] width 231 height 28
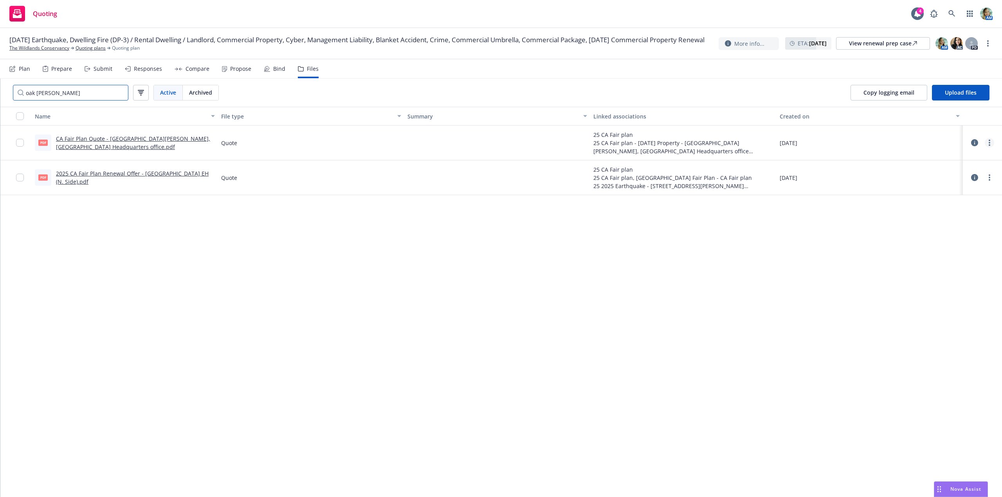
type input "oak [PERSON_NAME]"
click at [987, 140] on link "more" at bounding box center [988, 142] width 9 height 9
click at [936, 175] on link "Download" at bounding box center [955, 175] width 78 height 16
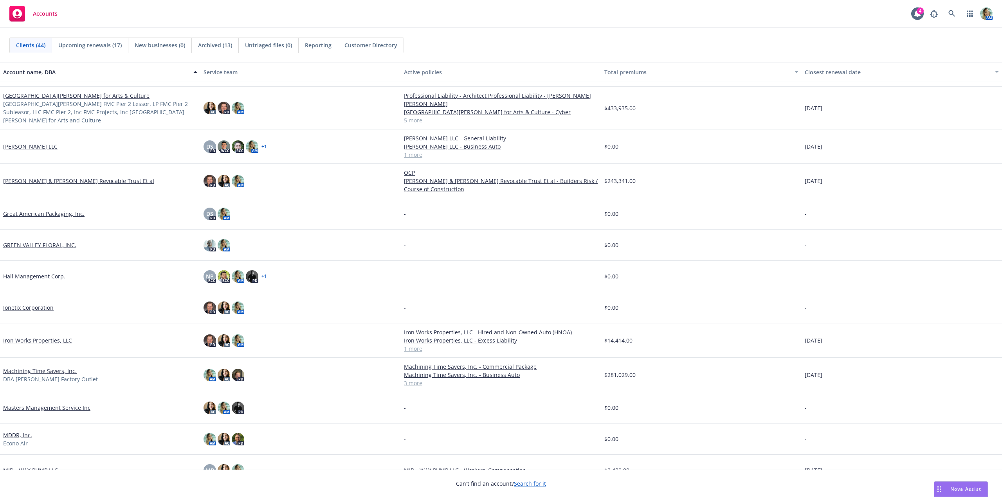
scroll to position [470, 0]
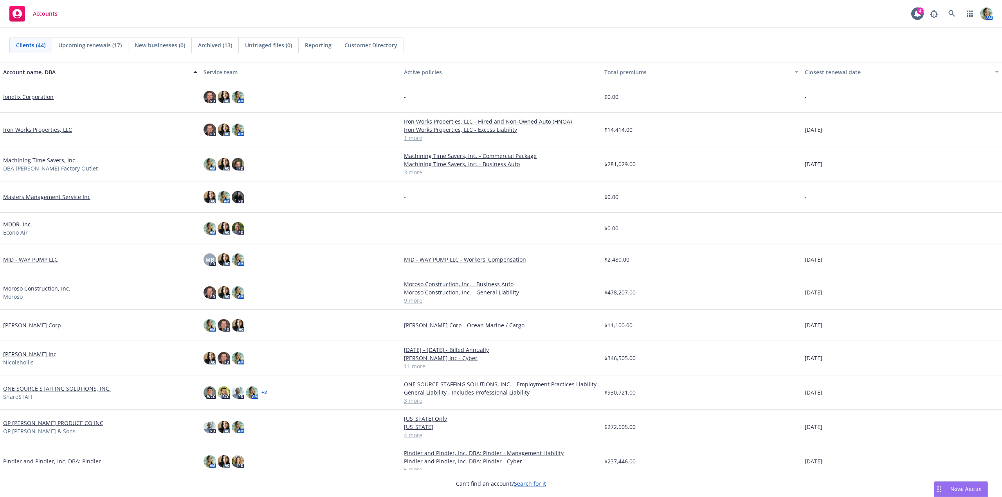
click at [51, 288] on link "Moroso Construction, Inc." at bounding box center [36, 288] width 67 height 8
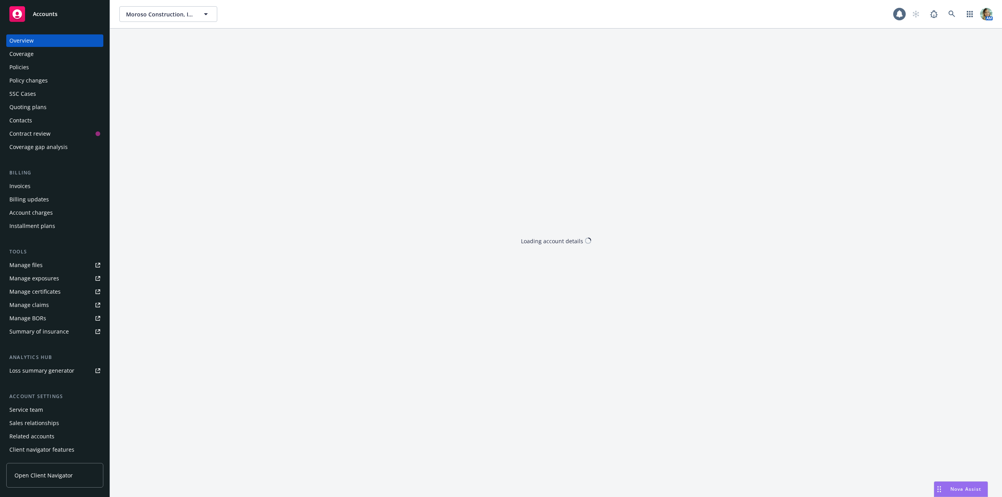
click at [21, 66] on div "Policies" at bounding box center [19, 67] width 20 height 13
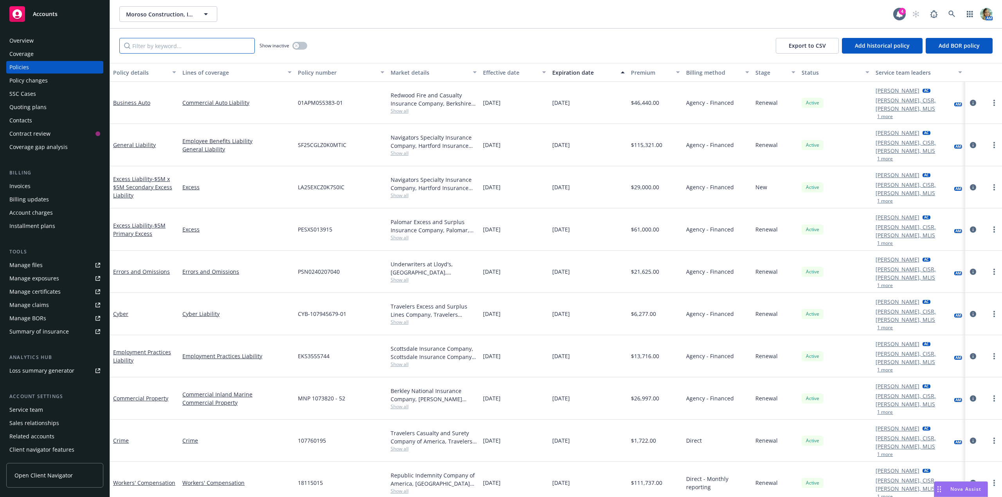
click at [227, 46] on input "Filter by keyword..." at bounding box center [186, 46] width 135 height 16
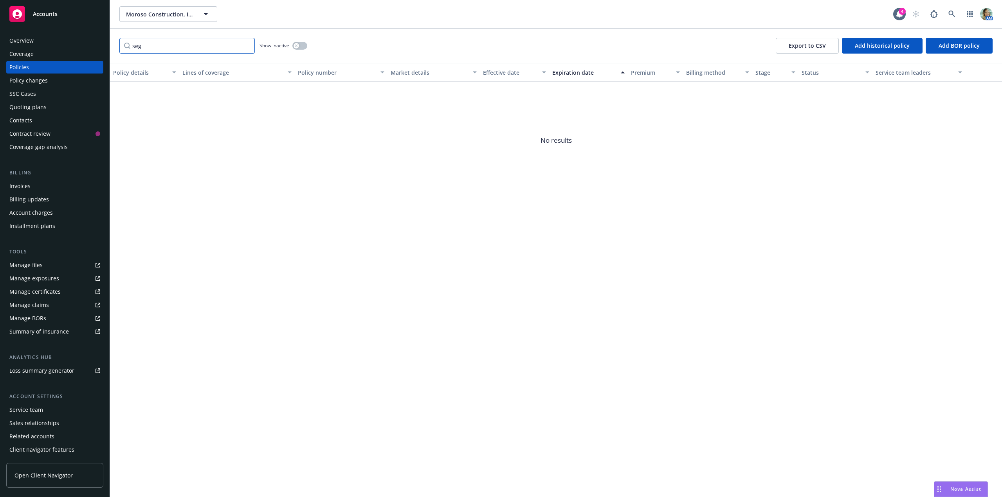
type input "seg"
click at [296, 47] on icon "button" at bounding box center [296, 45] width 3 height 3
click at [294, 45] on button "button" at bounding box center [299, 46] width 15 height 8
drag, startPoint x: 163, startPoint y: 43, endPoint x: 144, endPoint y: 32, distance: 22.3
click at [112, 35] on div "seg Show inactive Export to CSV Add historical policy Add BOR policy" at bounding box center [556, 46] width 892 height 34
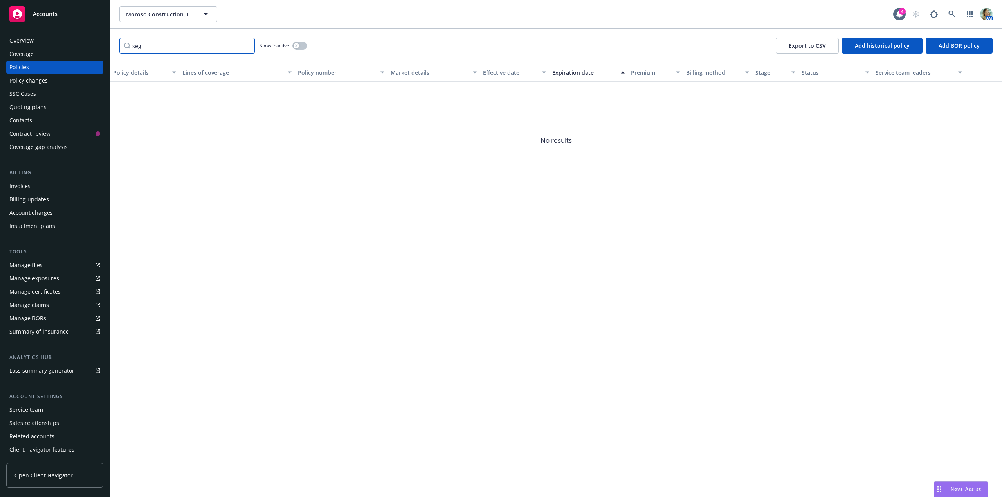
click at [246, 48] on input "seg" at bounding box center [186, 46] width 135 height 16
click at [244, 40] on input "seg" at bounding box center [186, 46] width 135 height 16
click at [246, 47] on input "seg" at bounding box center [186, 46] width 135 height 16
